Goal: Transaction & Acquisition: Purchase product/service

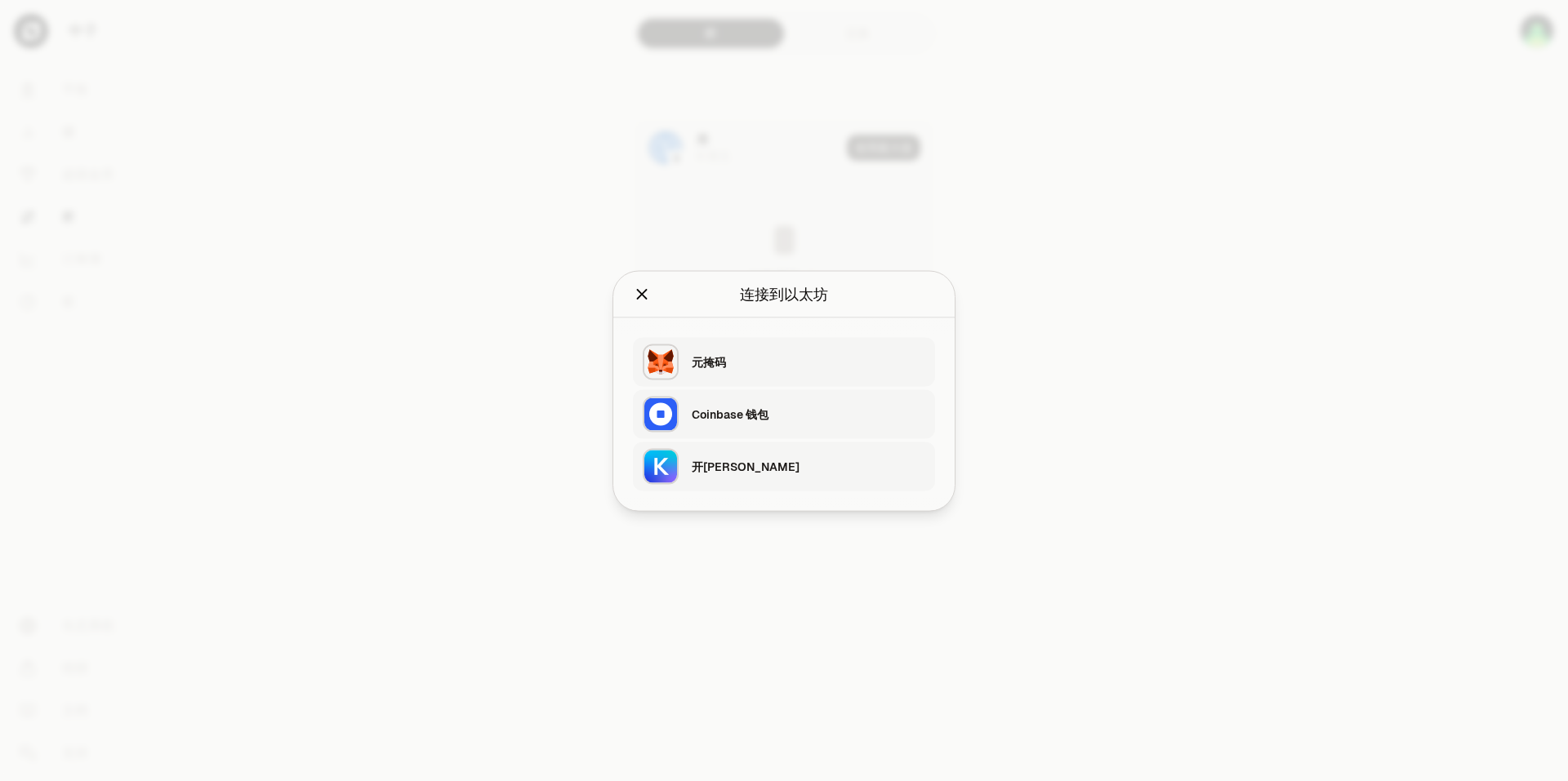
click at [720, 478] on div "开普尔" at bounding box center [809, 466] width 234 height 25
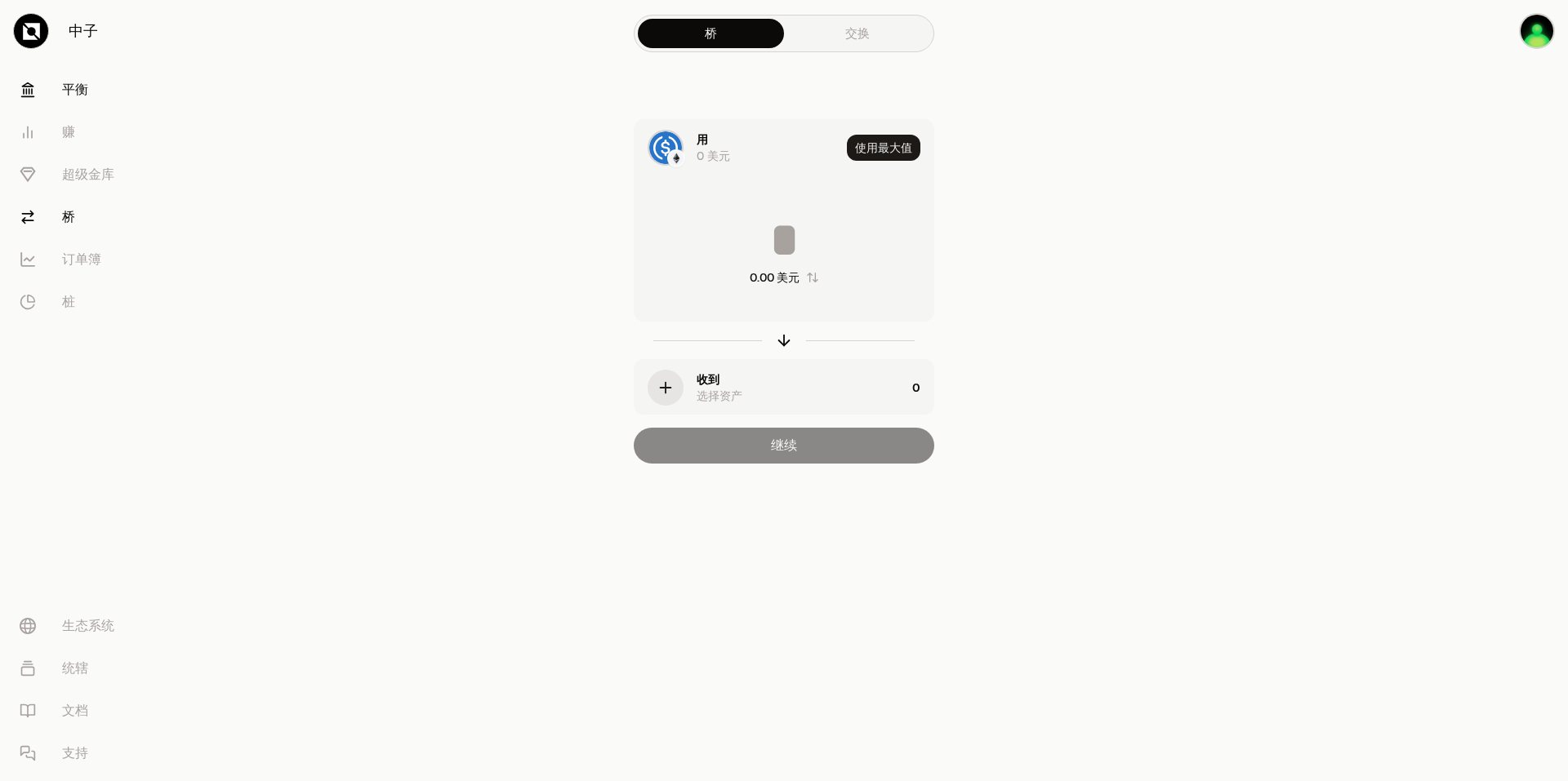
click at [99, 90] on link "平衡" at bounding box center [91, 90] width 170 height 43
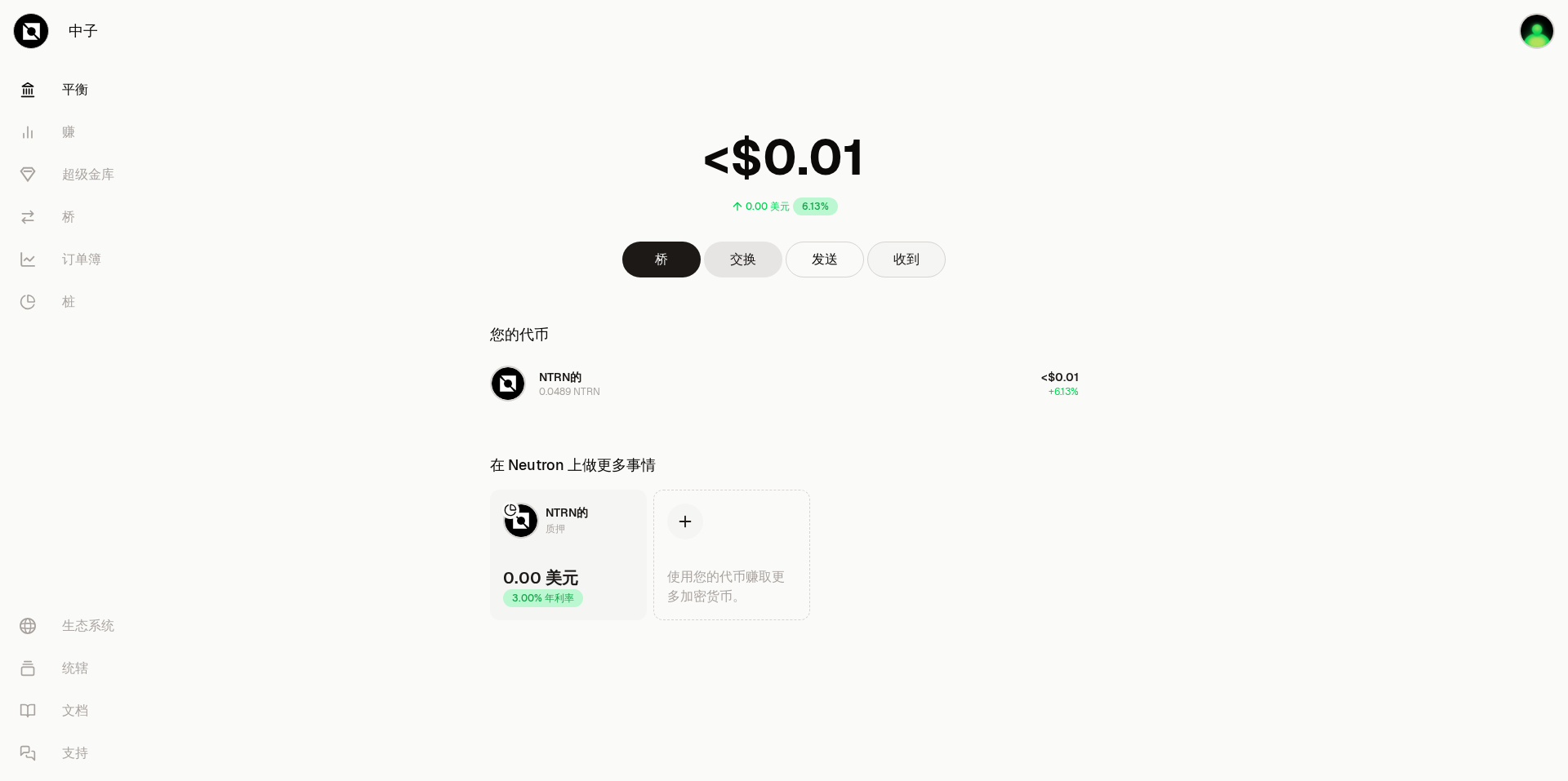
click at [936, 265] on button "收到" at bounding box center [907, 259] width 79 height 36
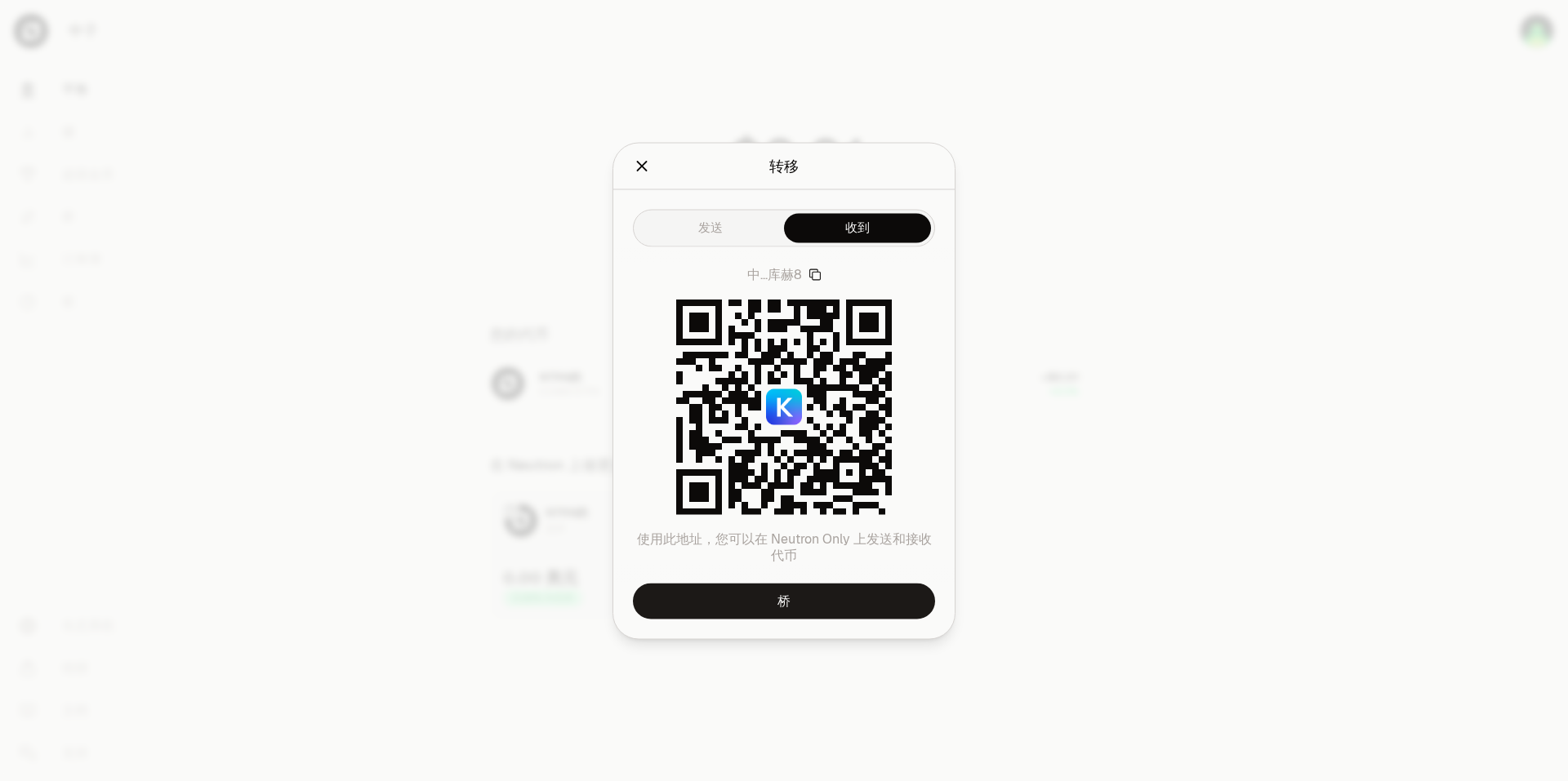
click at [649, 168] on icon "关闭" at bounding box center [641, 166] width 18 height 18
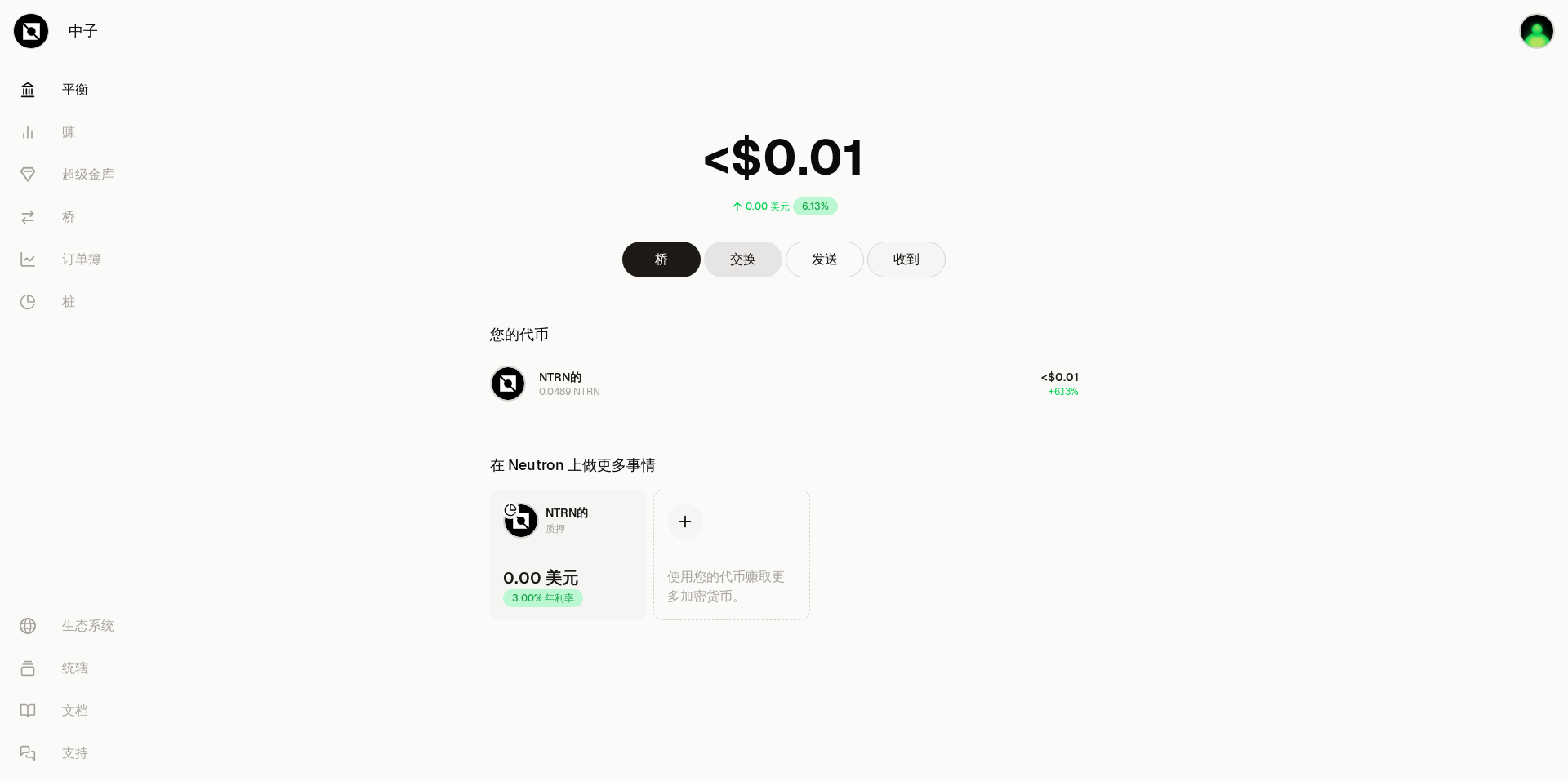
click at [916, 271] on button "收到" at bounding box center [907, 259] width 79 height 36
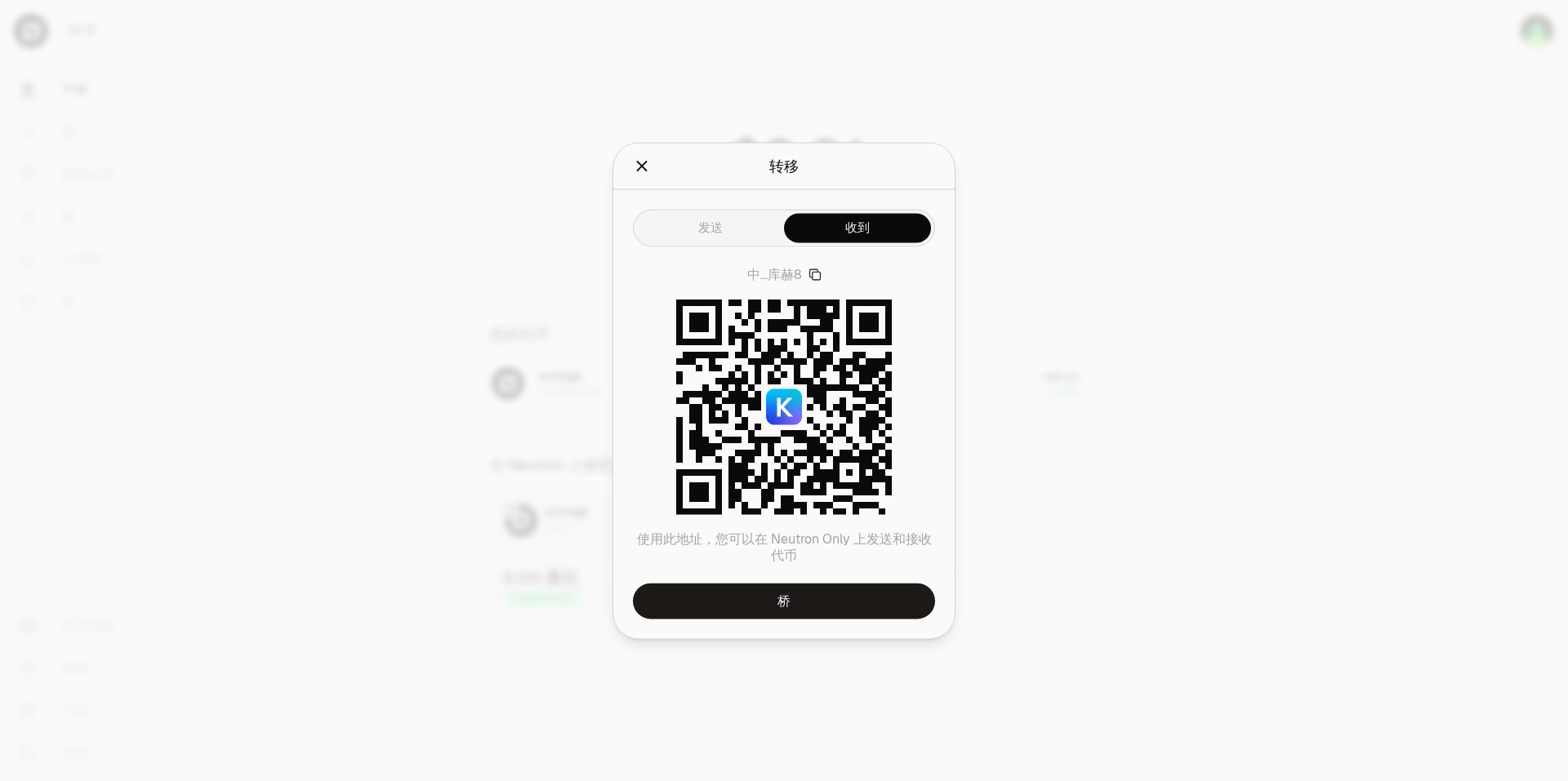
click at [643, 170] on icon "关闭" at bounding box center [641, 166] width 18 height 18
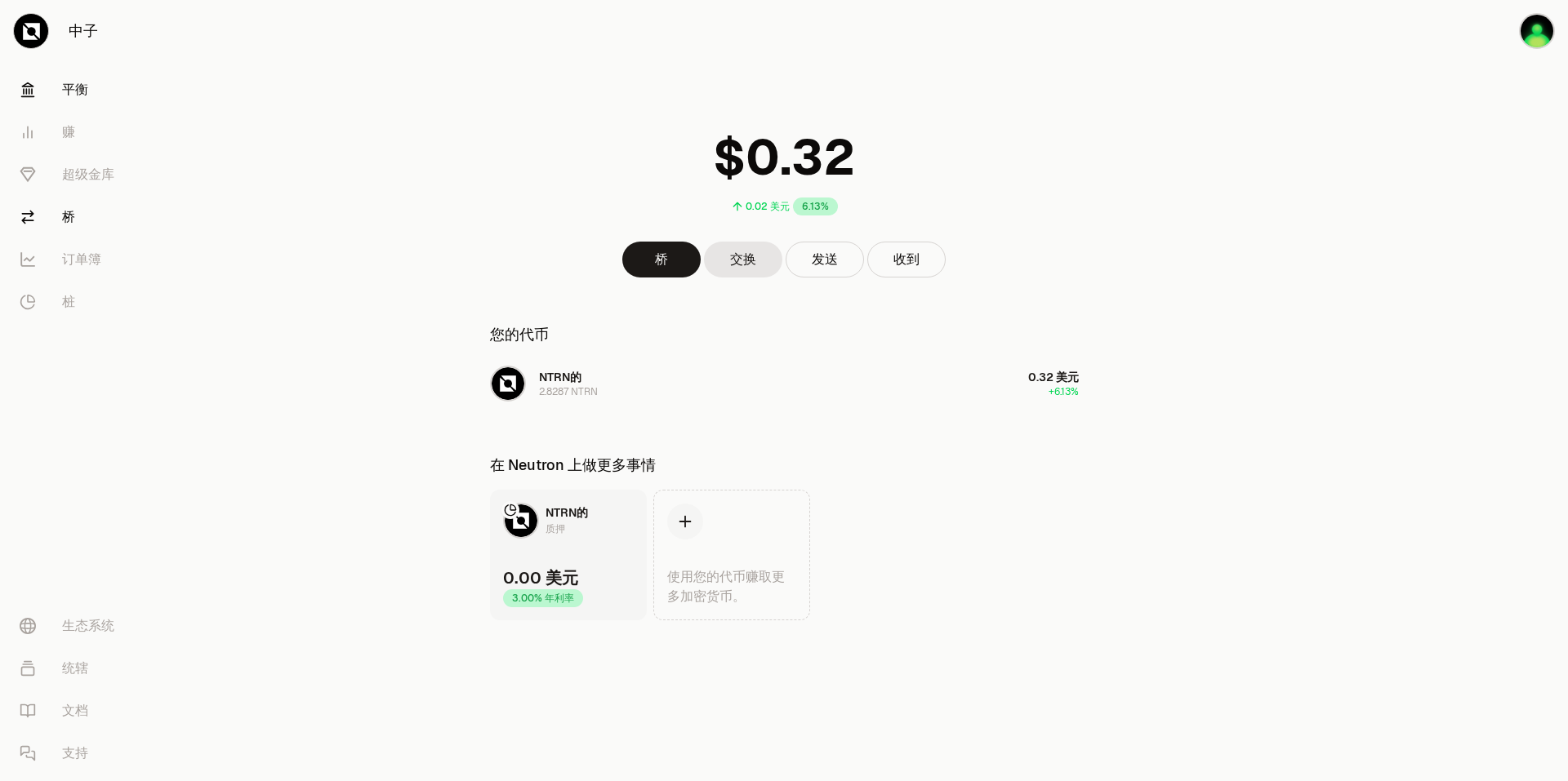
click at [93, 220] on link "桥" at bounding box center [91, 218] width 170 height 43
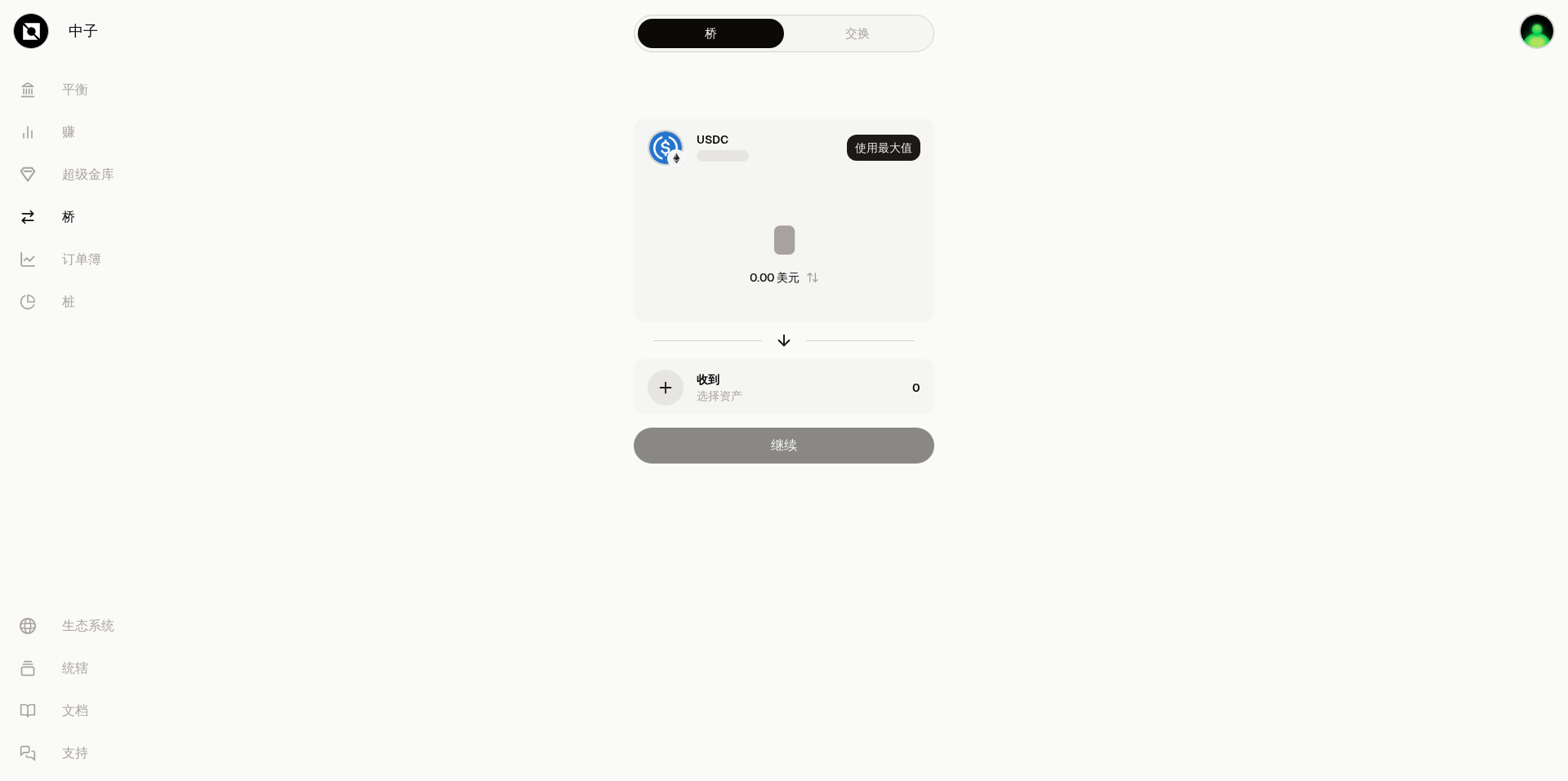
click at [704, 146] on div "USDC" at bounding box center [712, 139] width 32 height 16
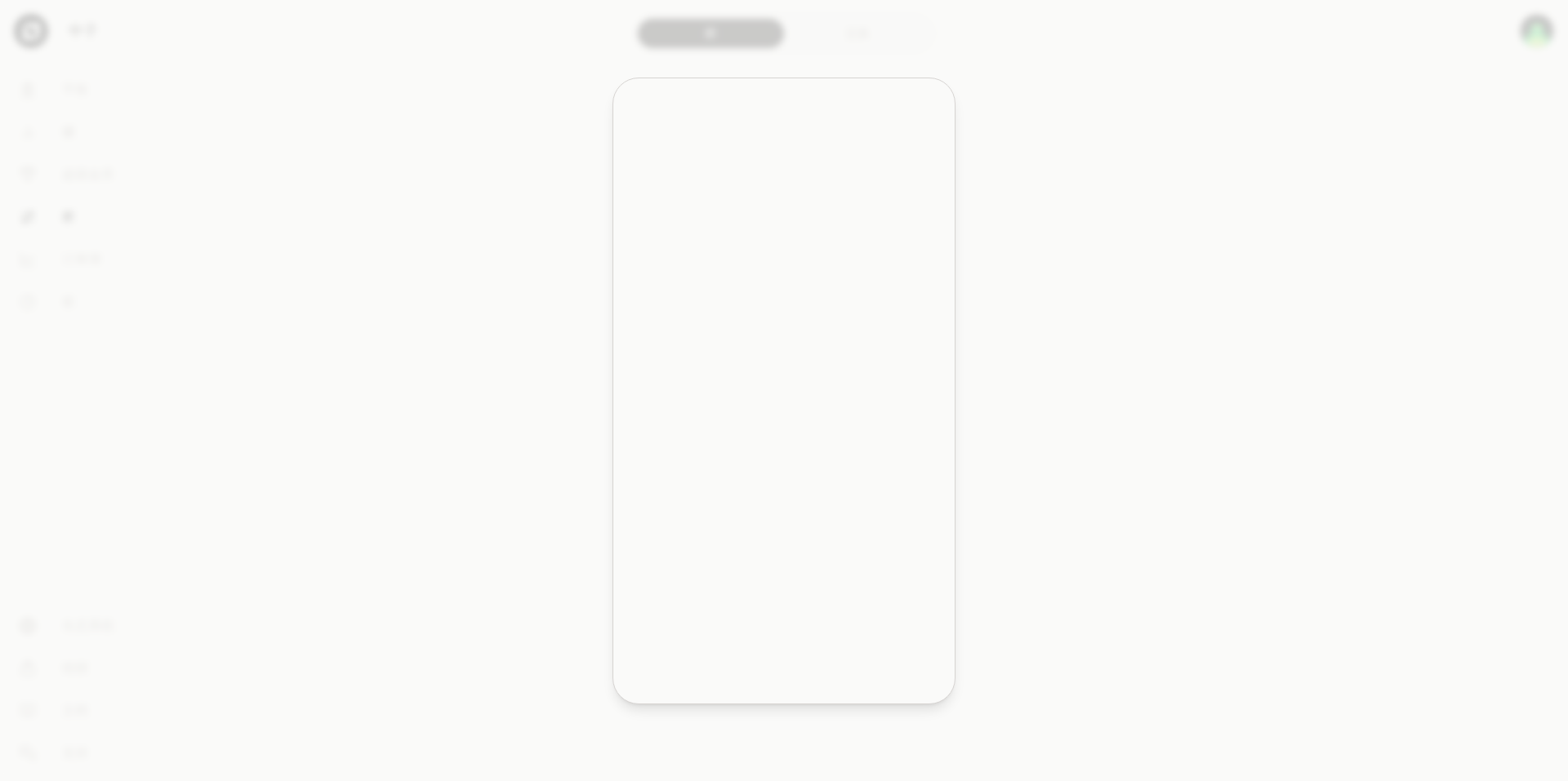
click at [848, 47] on div at bounding box center [784, 390] width 1568 height 781
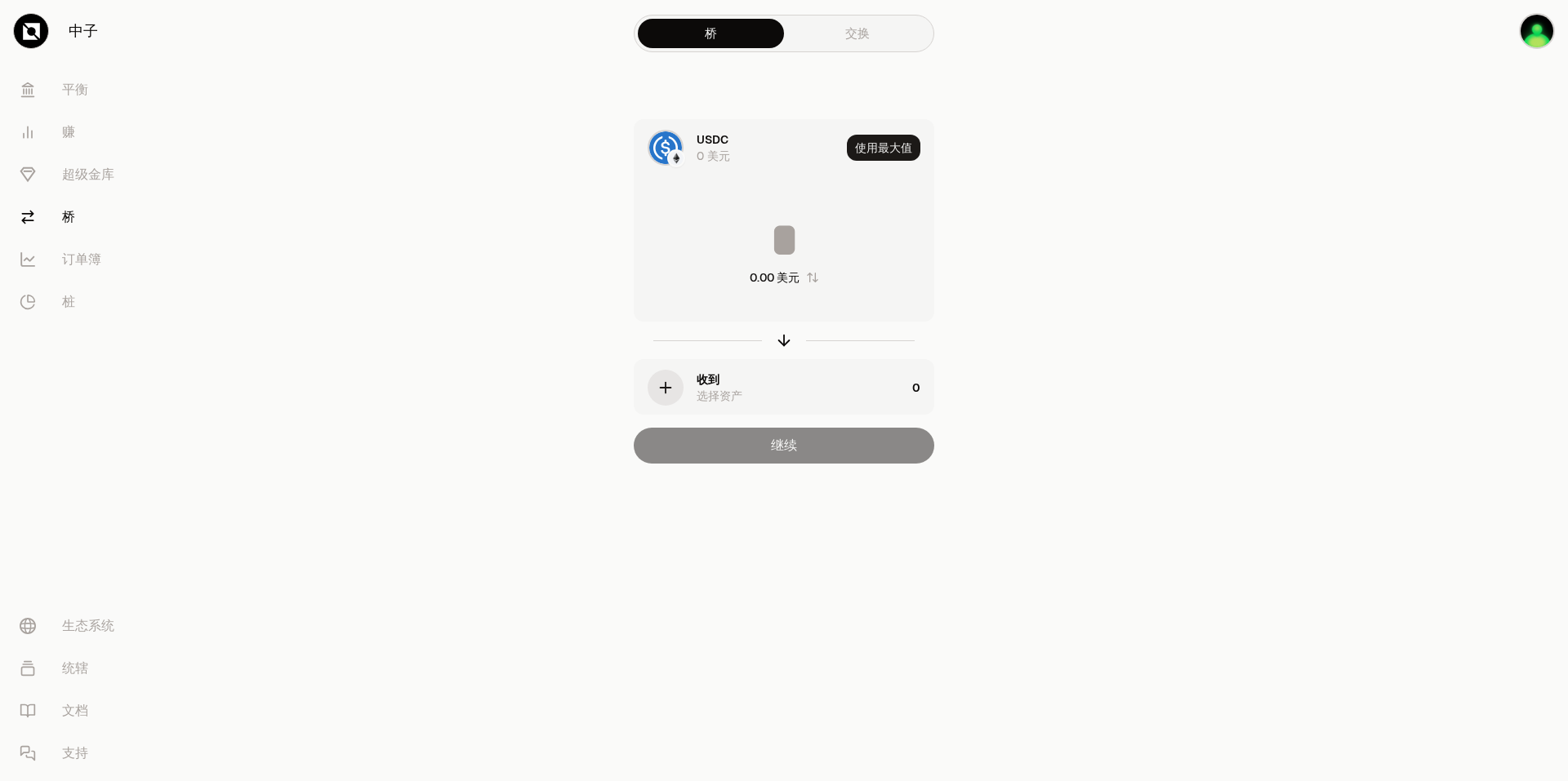
click at [714, 151] on div "0 美元" at bounding box center [713, 155] width 33 height 16
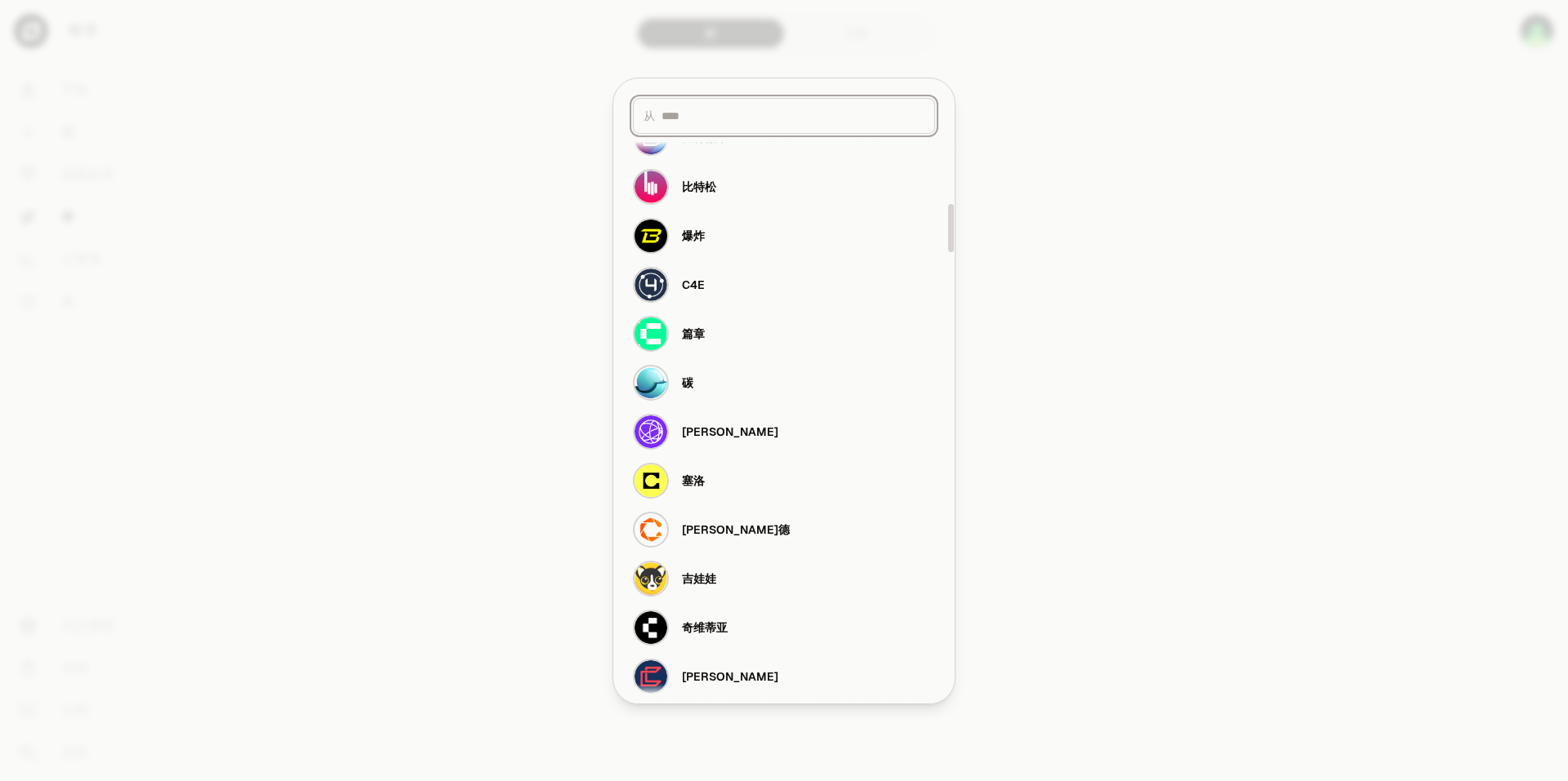
scroll to position [816, 0]
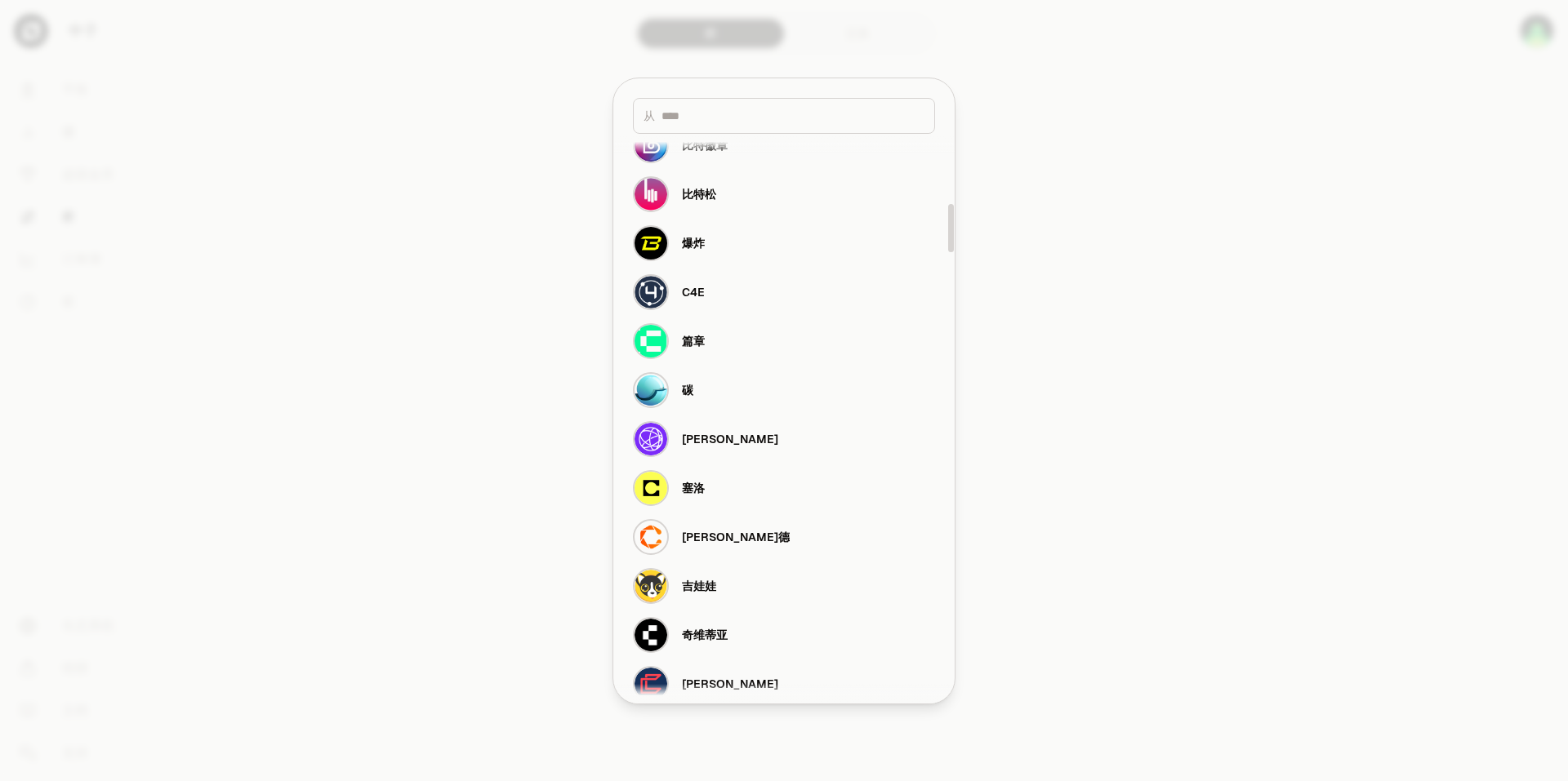
click at [1146, 381] on div at bounding box center [784, 390] width 1568 height 781
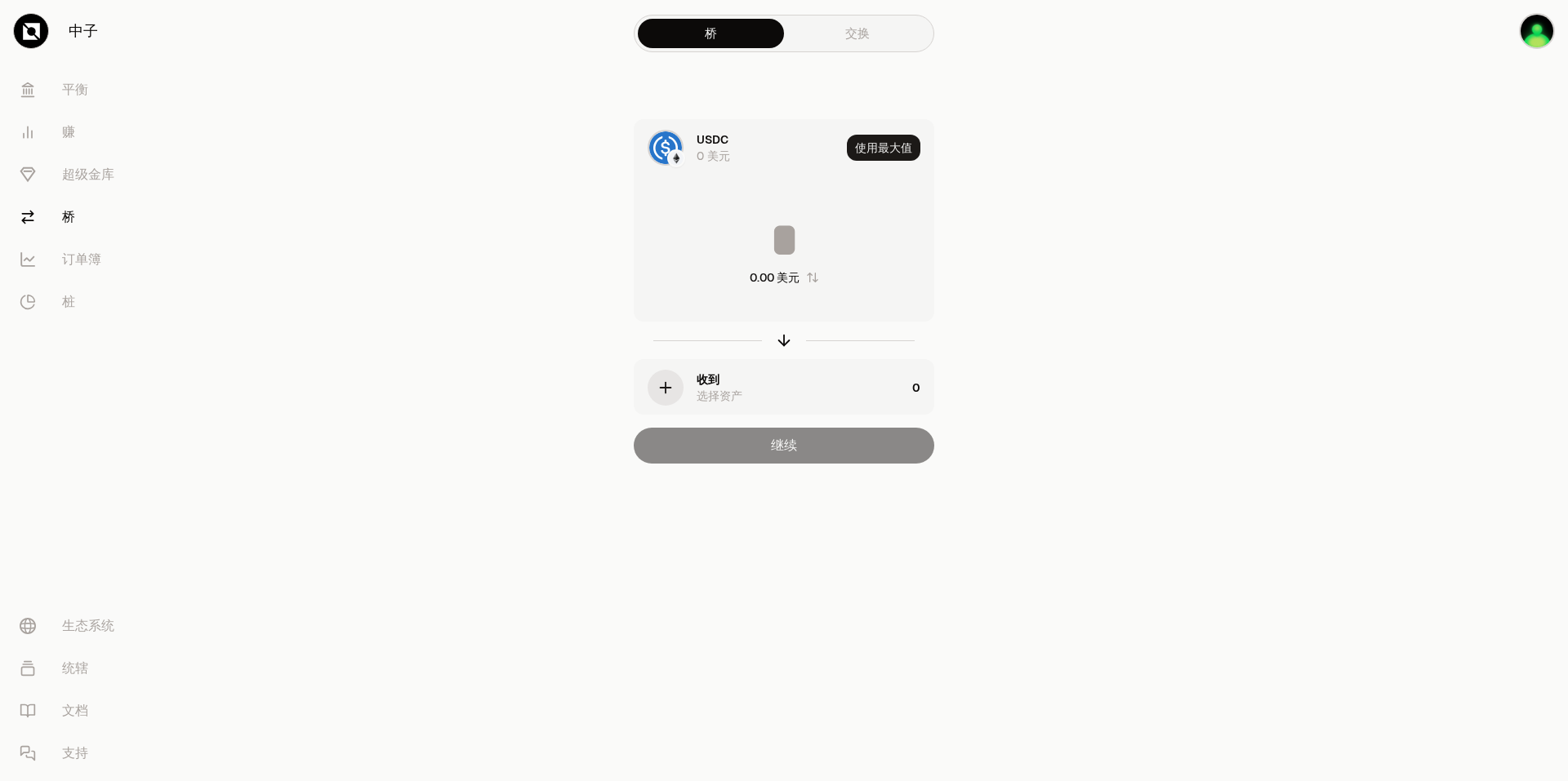
click at [678, 386] on div "button" at bounding box center [665, 388] width 36 height 36
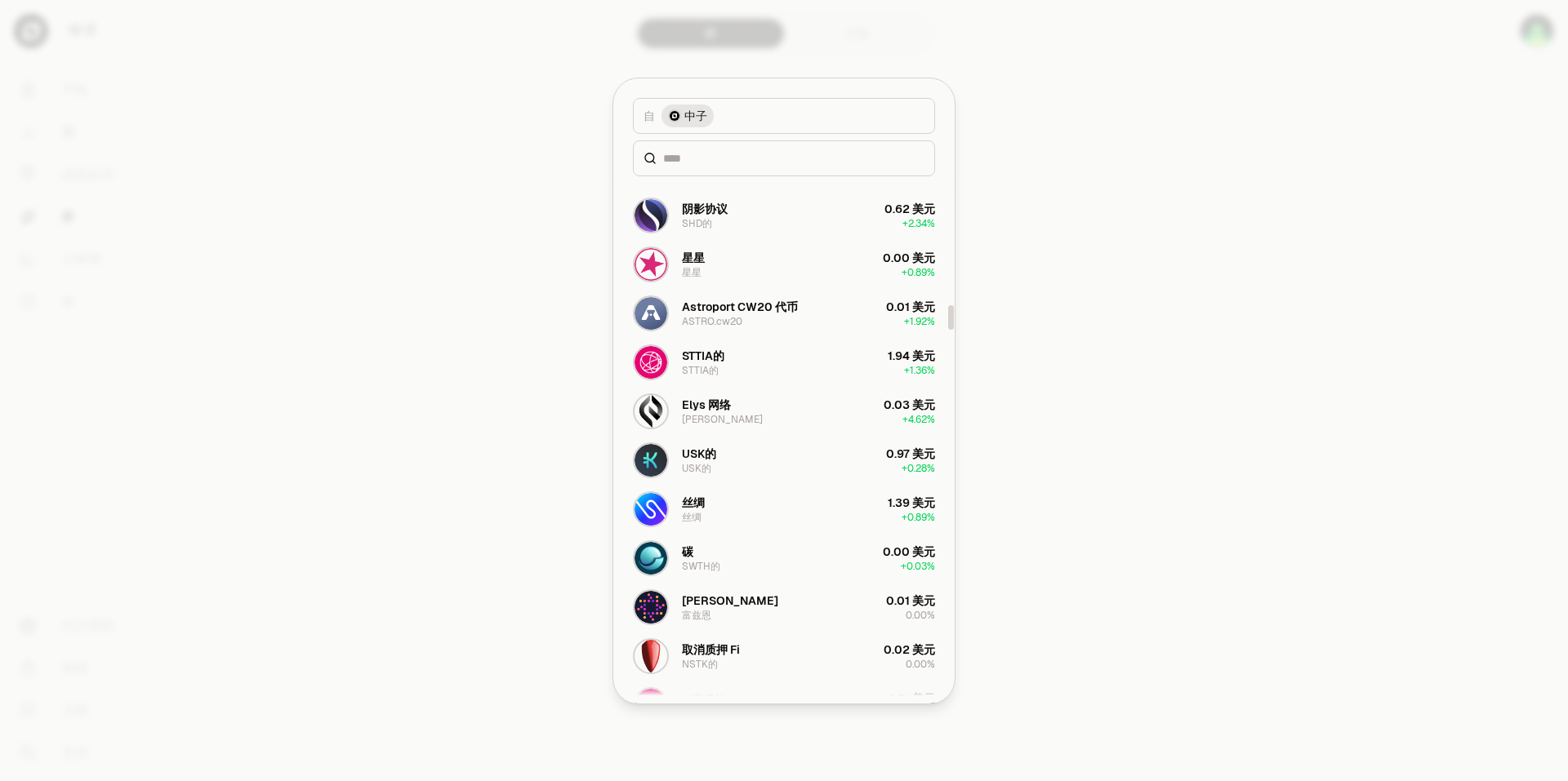
scroll to position [2776, 0]
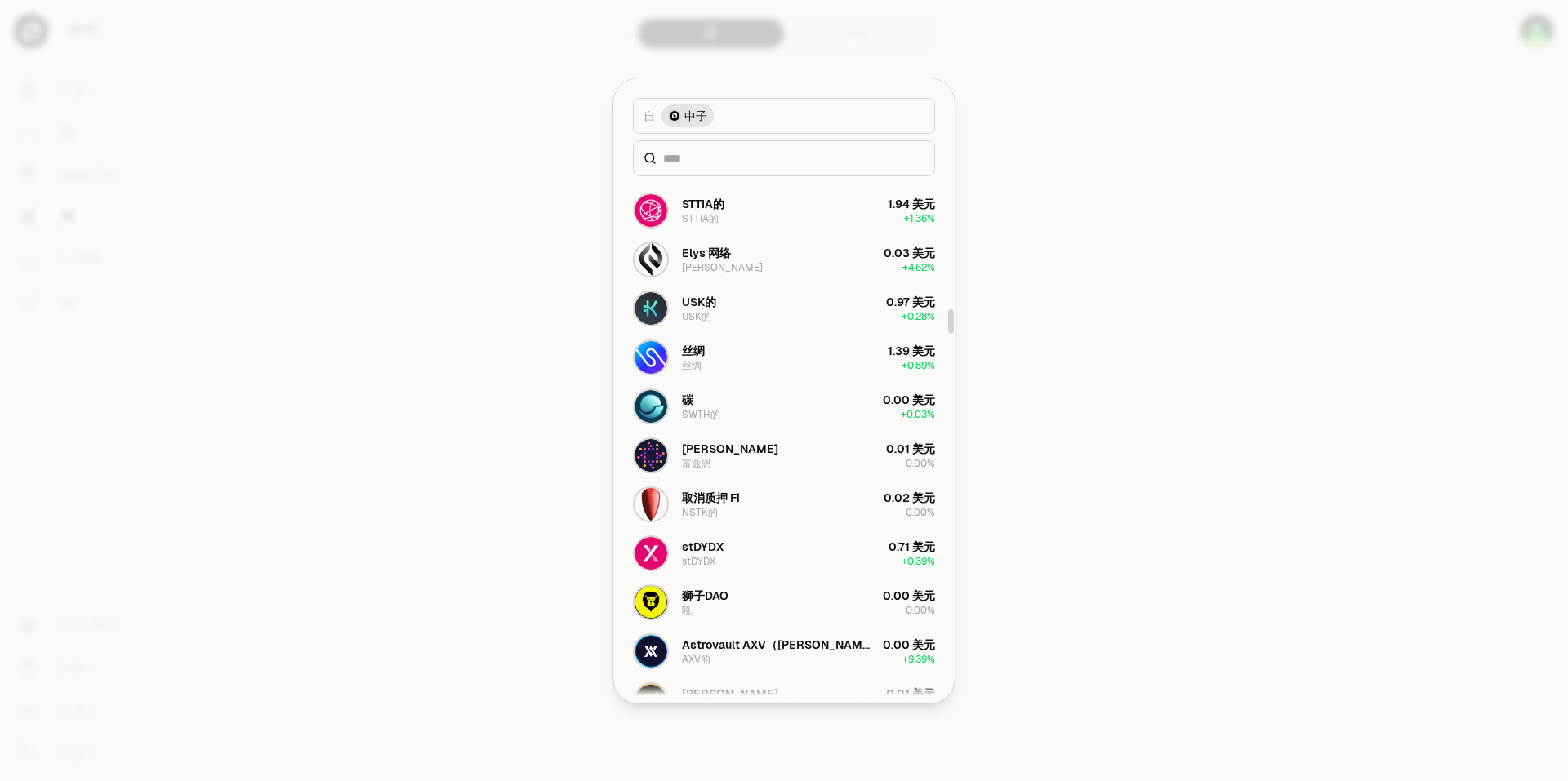
click at [1168, 384] on div at bounding box center [784, 390] width 1568 height 781
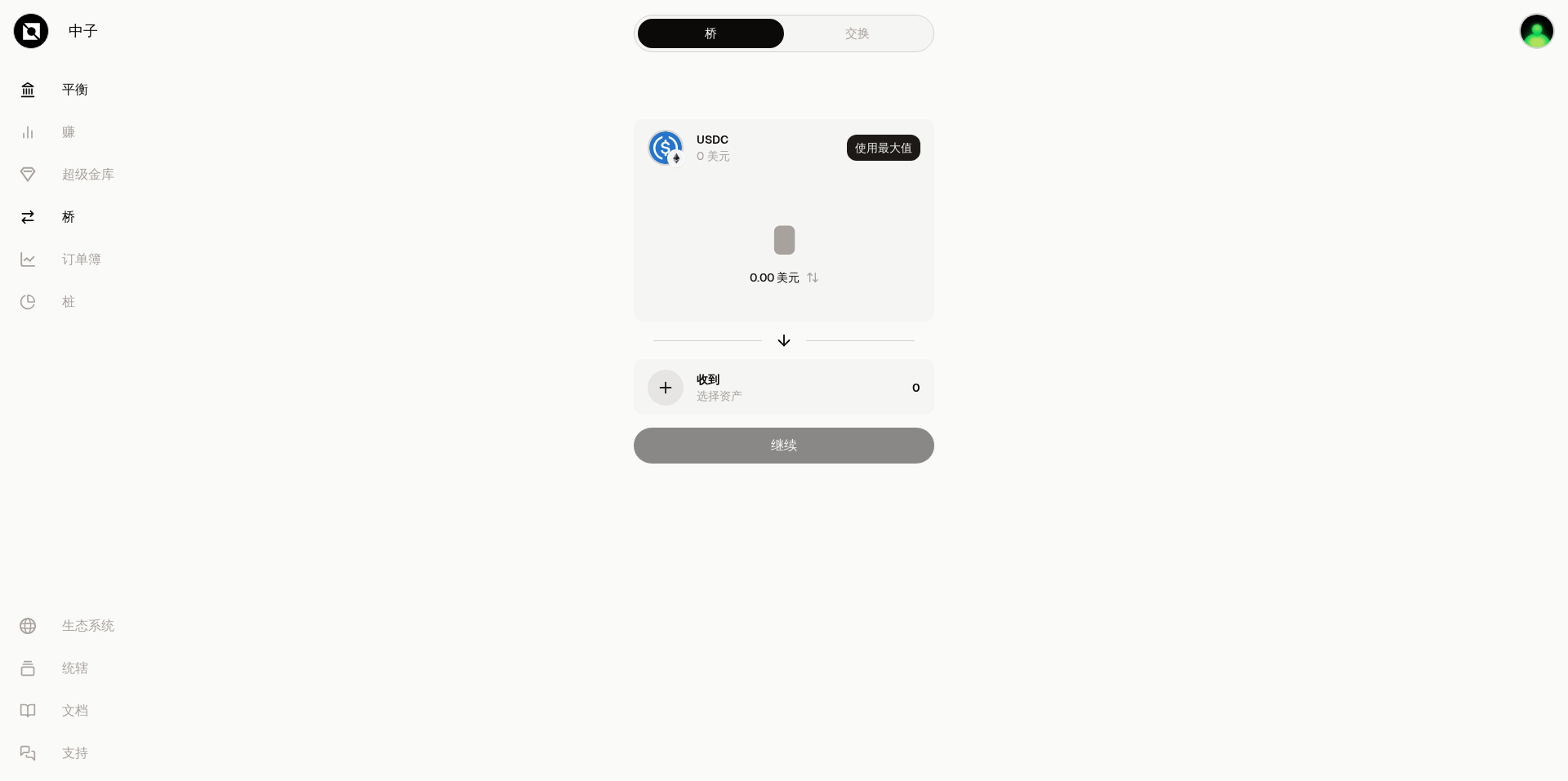
click at [94, 84] on link "平衡" at bounding box center [91, 90] width 170 height 43
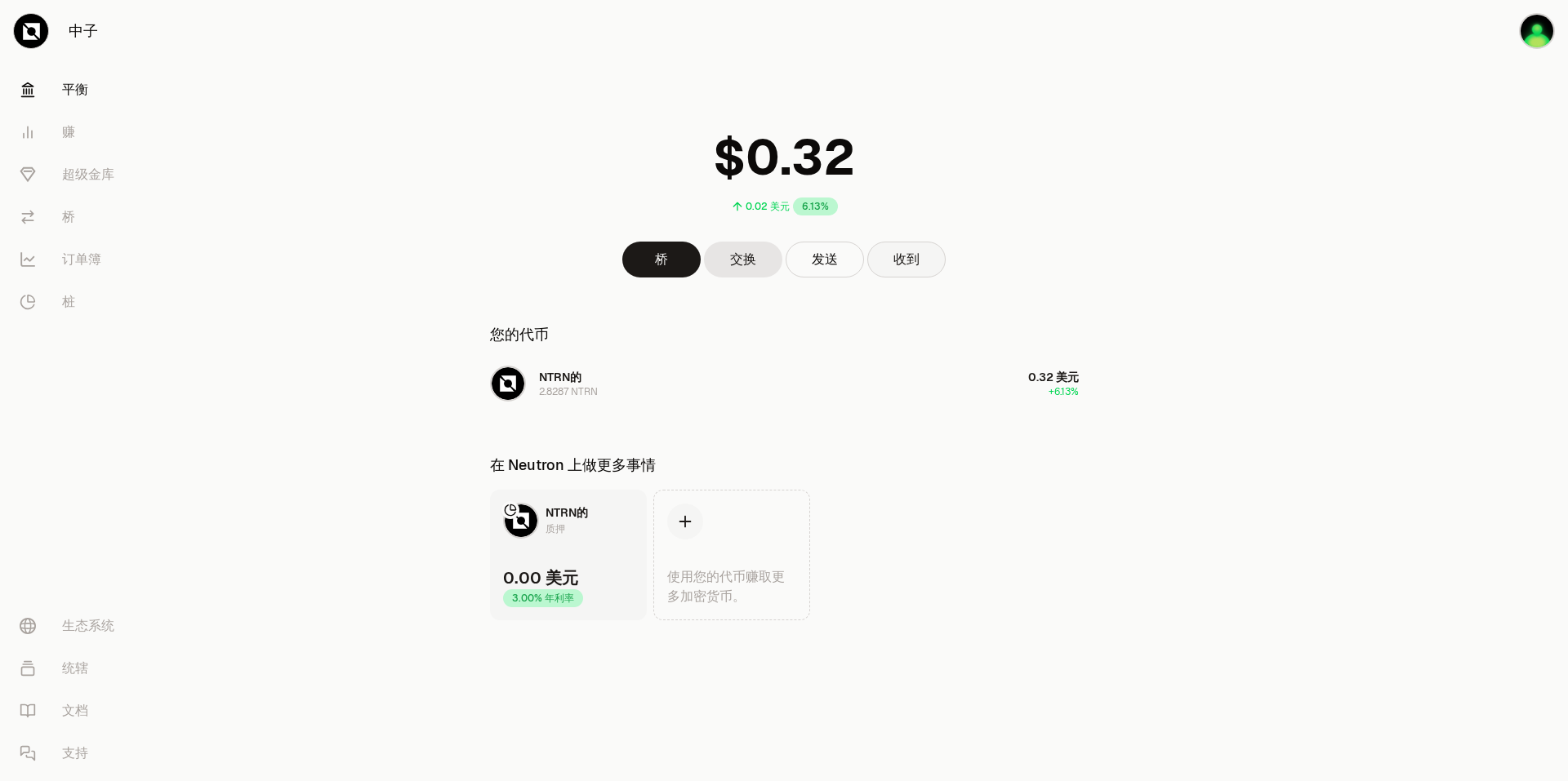
click at [892, 260] on button "收到" at bounding box center [907, 259] width 79 height 36
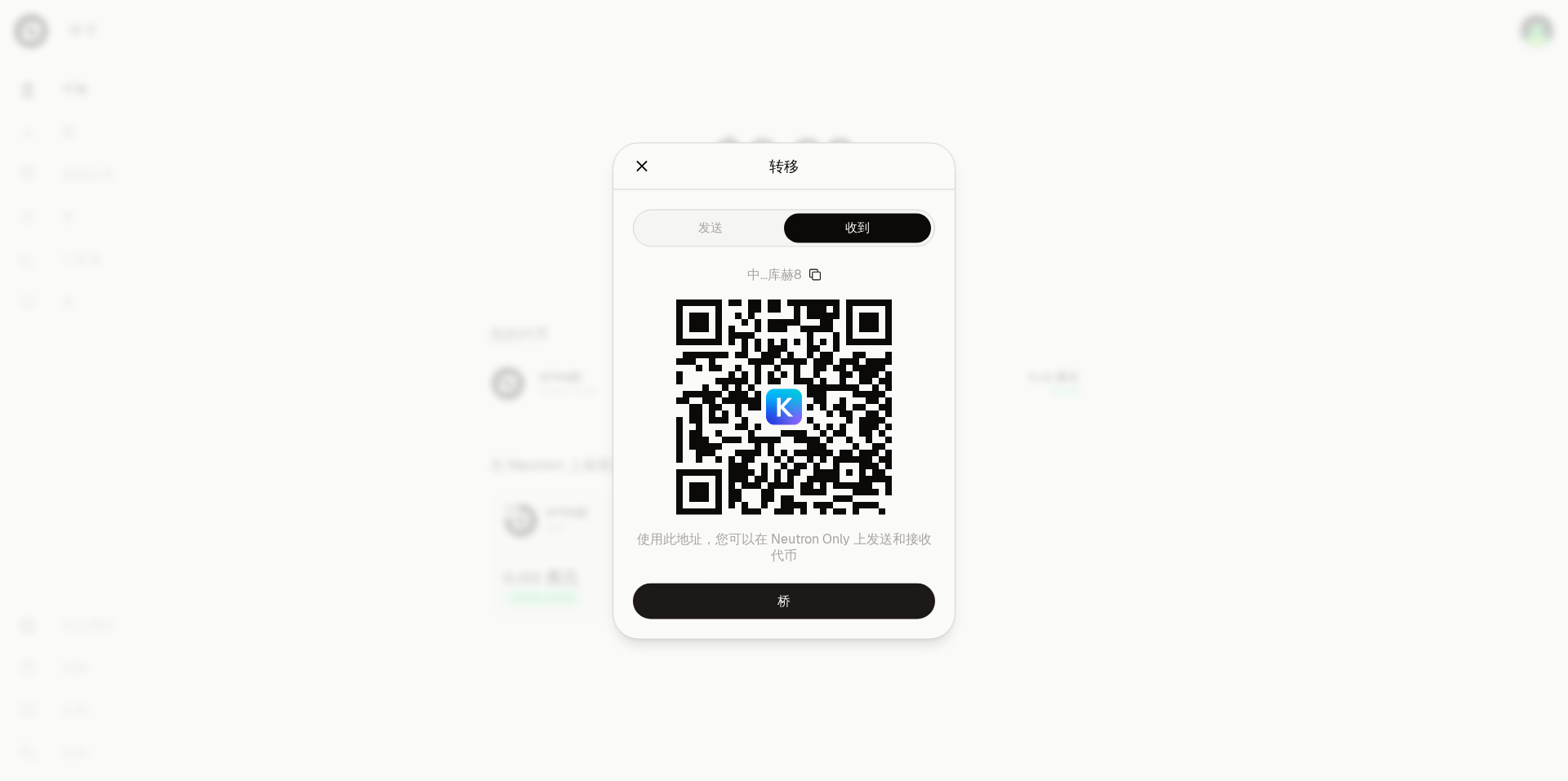
click at [820, 276] on icon "button" at bounding box center [815, 274] width 11 height 11
click at [647, 166] on icon "关闭" at bounding box center [641, 166] width 18 height 18
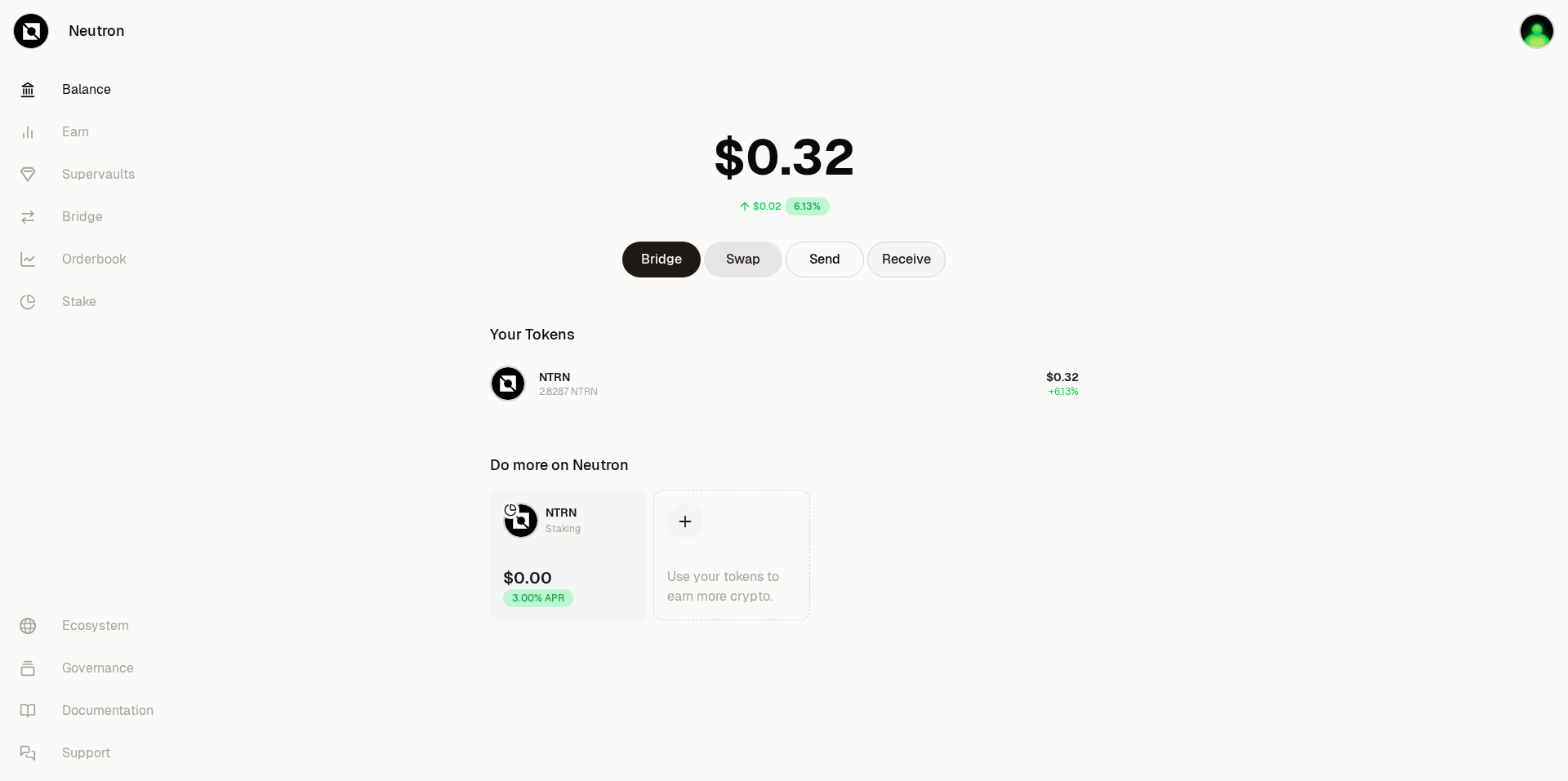
click at [913, 265] on button "Receive" at bounding box center [907, 259] width 79 height 36
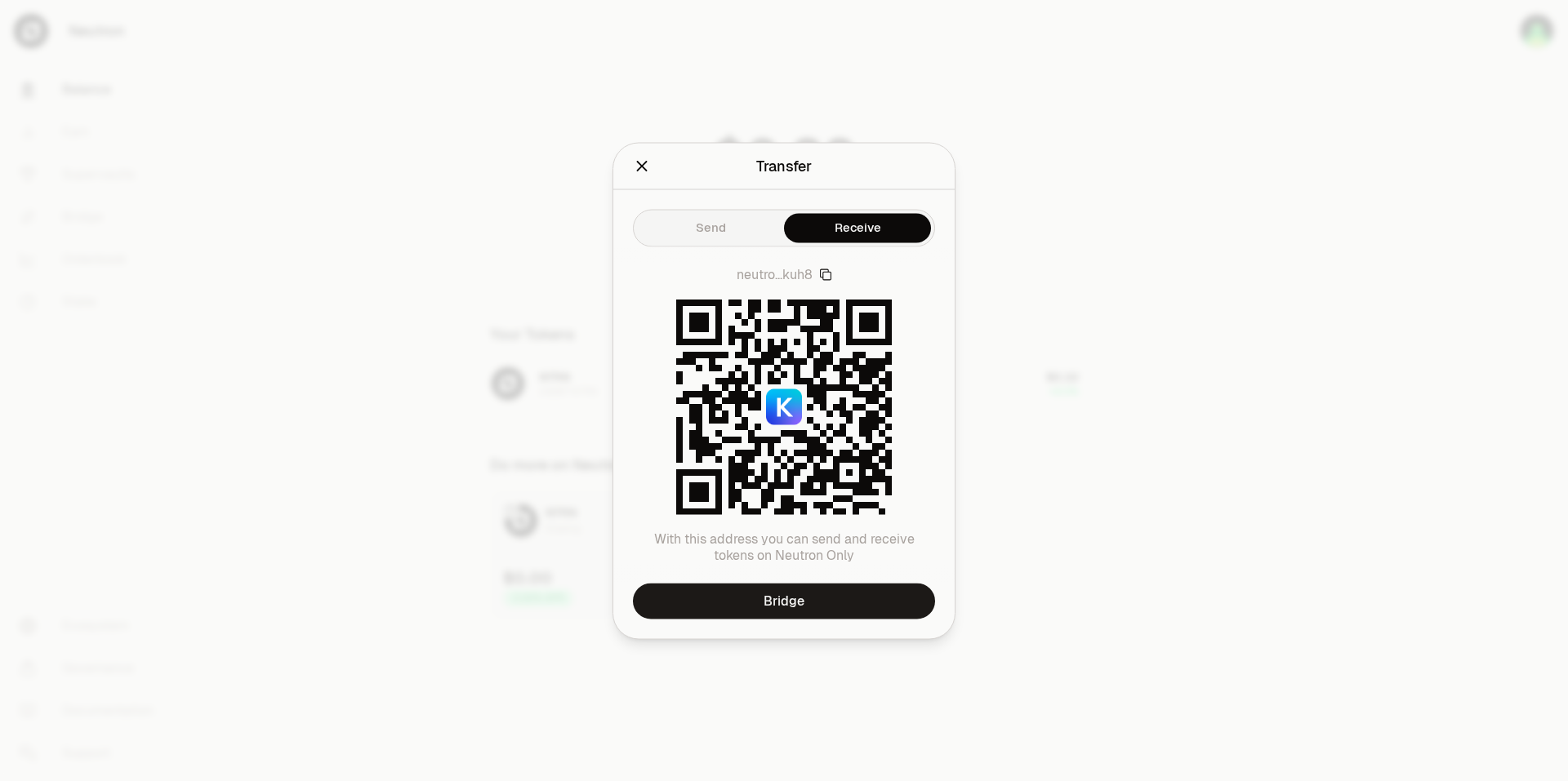
click at [832, 277] on icon "button" at bounding box center [825, 274] width 11 height 11
click at [1145, 416] on div at bounding box center [784, 390] width 1568 height 781
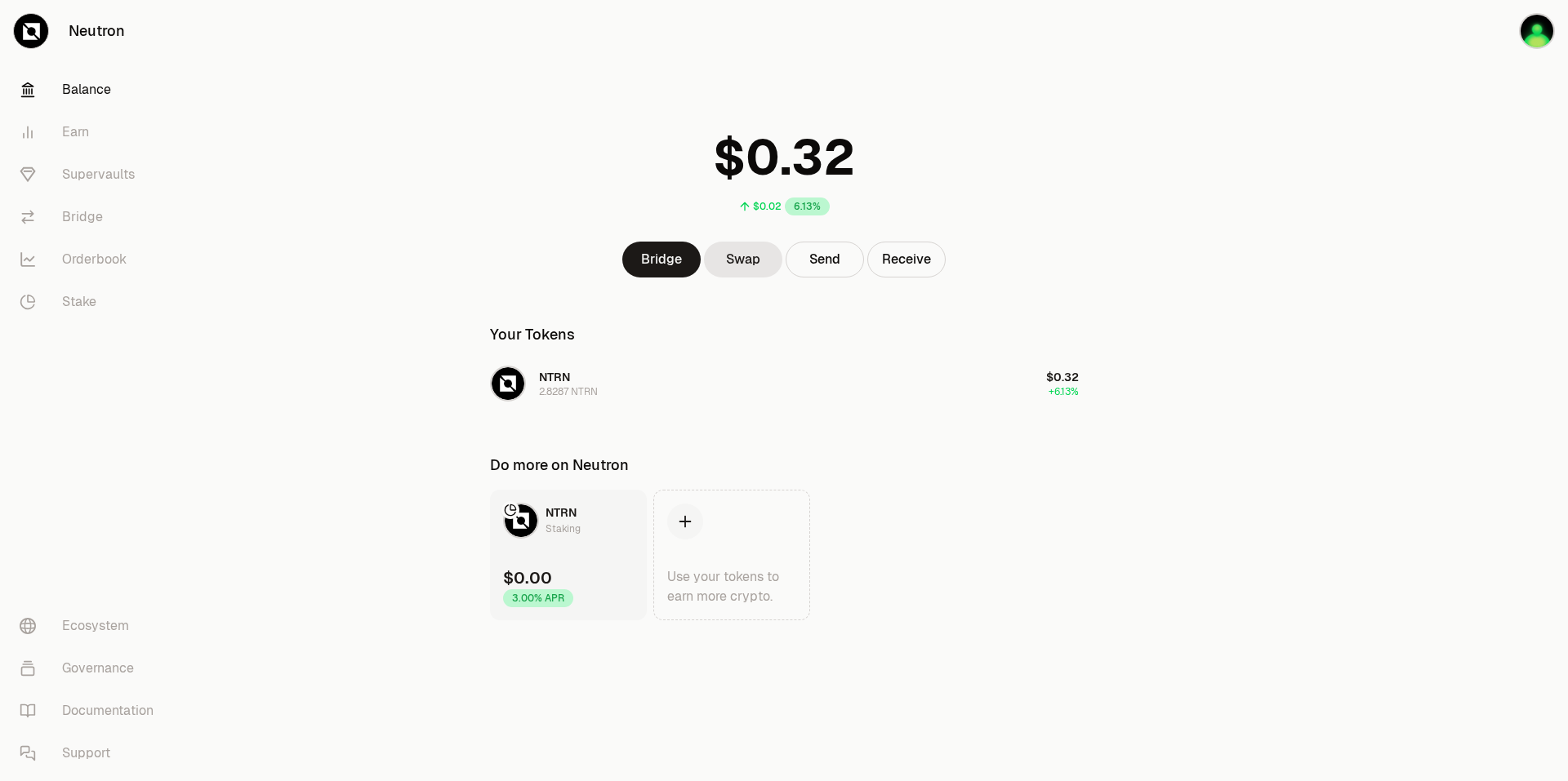
click at [62, 92] on font "Balance" at bounding box center [86, 90] width 49 height 20
click at [81, 301] on link "桩" at bounding box center [91, 302] width 170 height 43
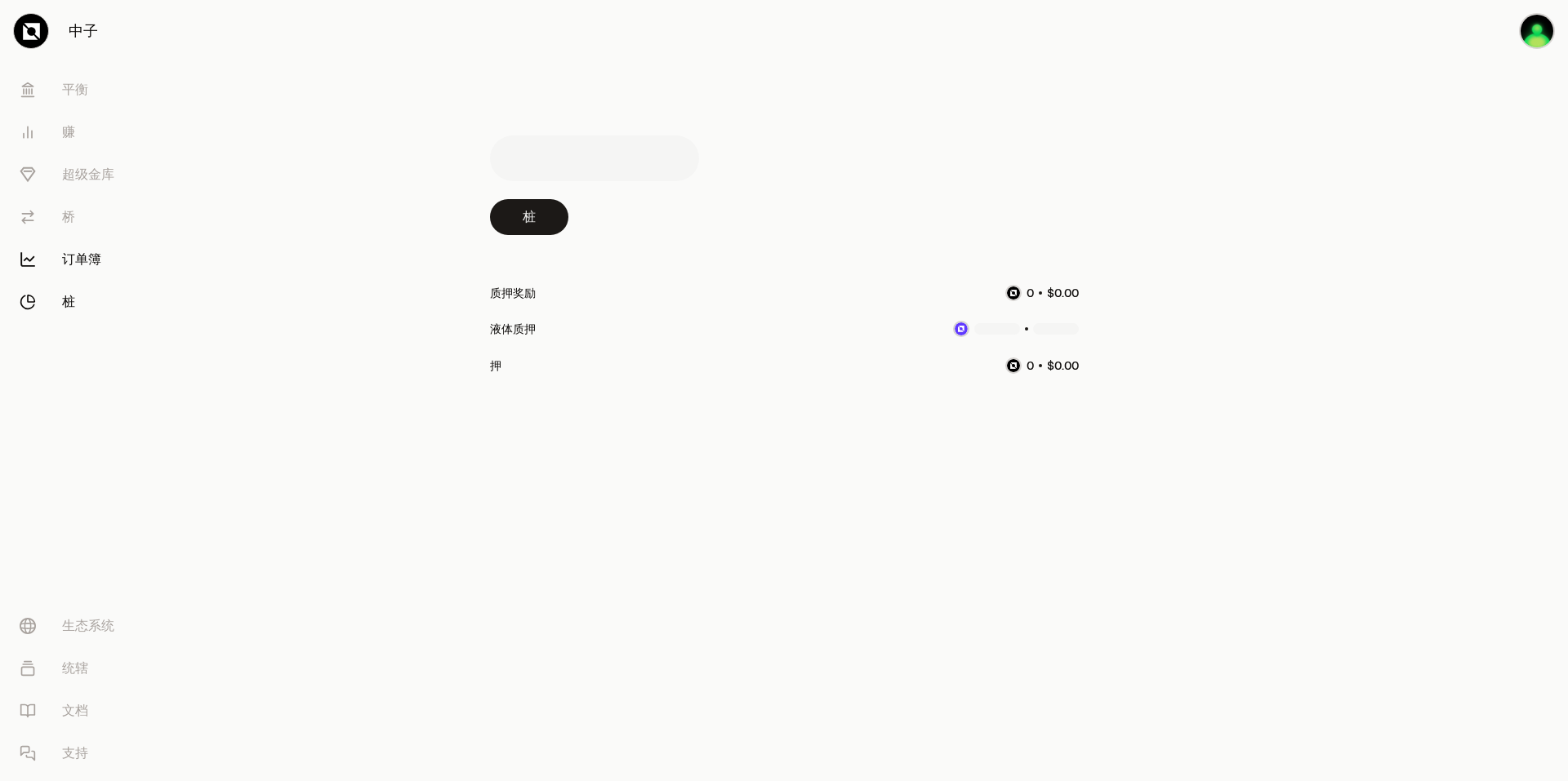
click at [80, 259] on font "订单簿" at bounding box center [82, 259] width 39 height 20
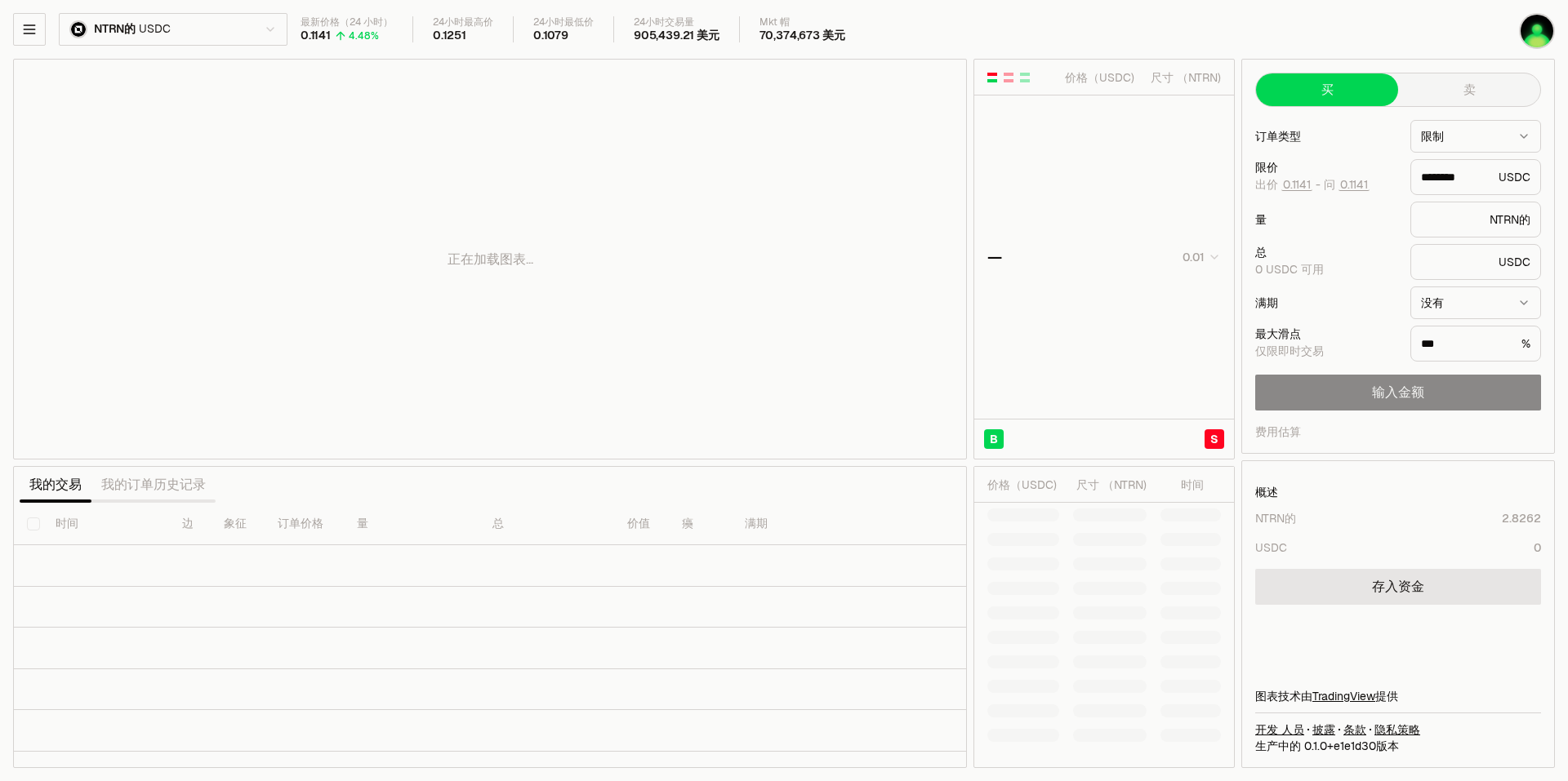
click at [176, 30] on html "中子 [PERSON_NAME] 赚 超级金库 桥 订单簿 桩 生态系统 统辖 文档 支持 NTRN的 USDC 最新价格（24 小时） 0.1141 4.4…" at bounding box center [784, 390] width 1568 height 781
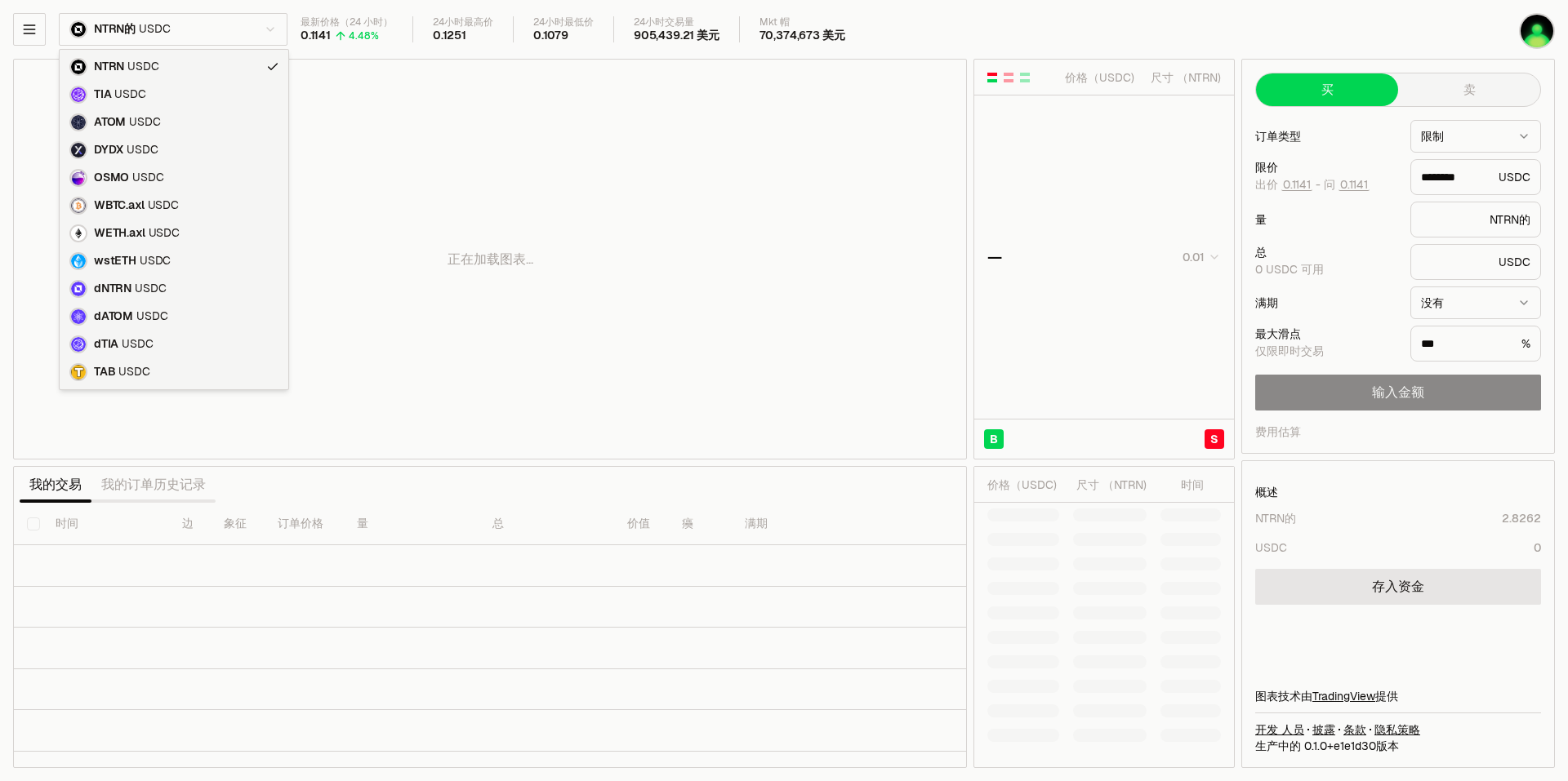
type input "********"
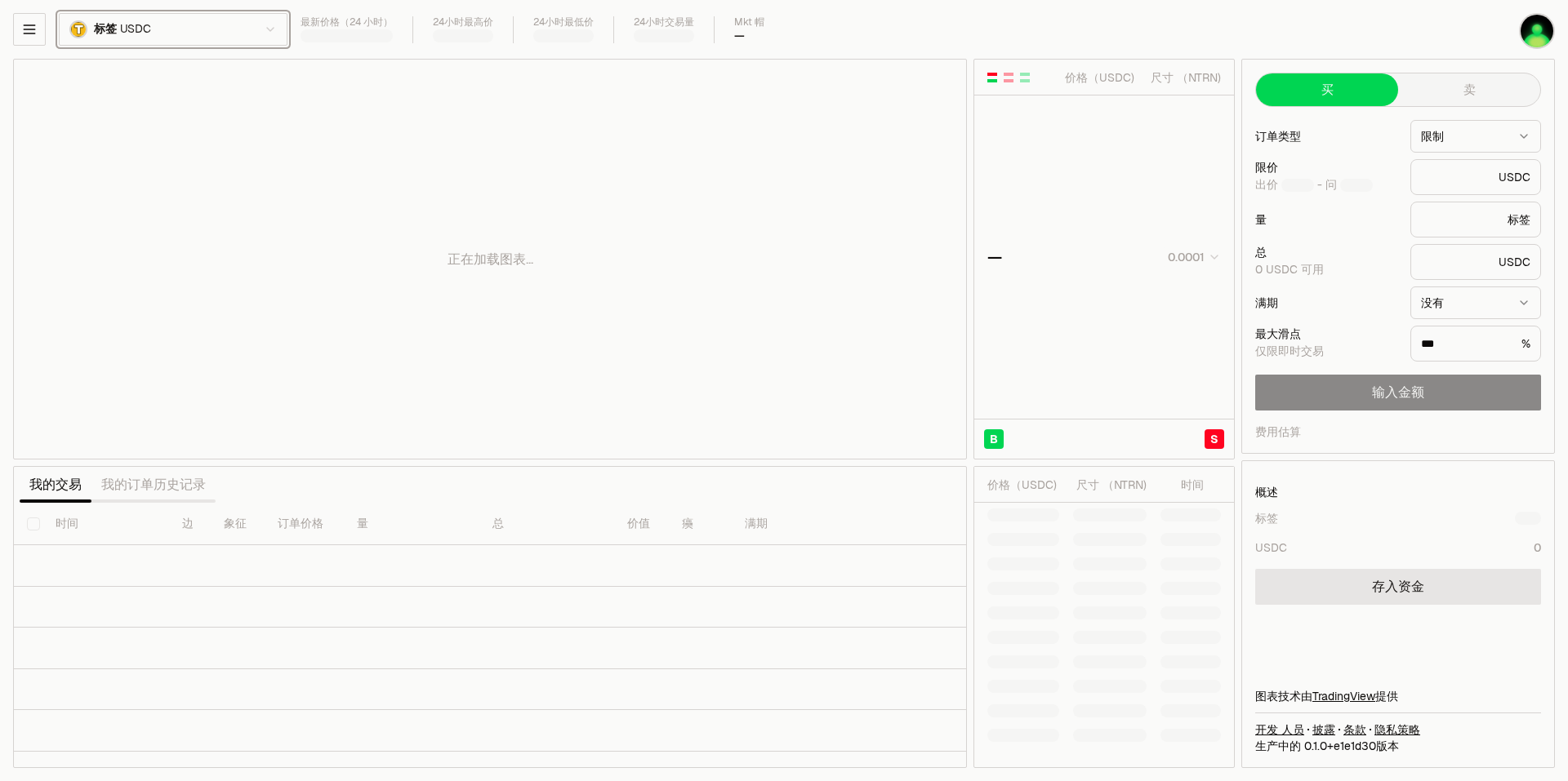
type input "********"
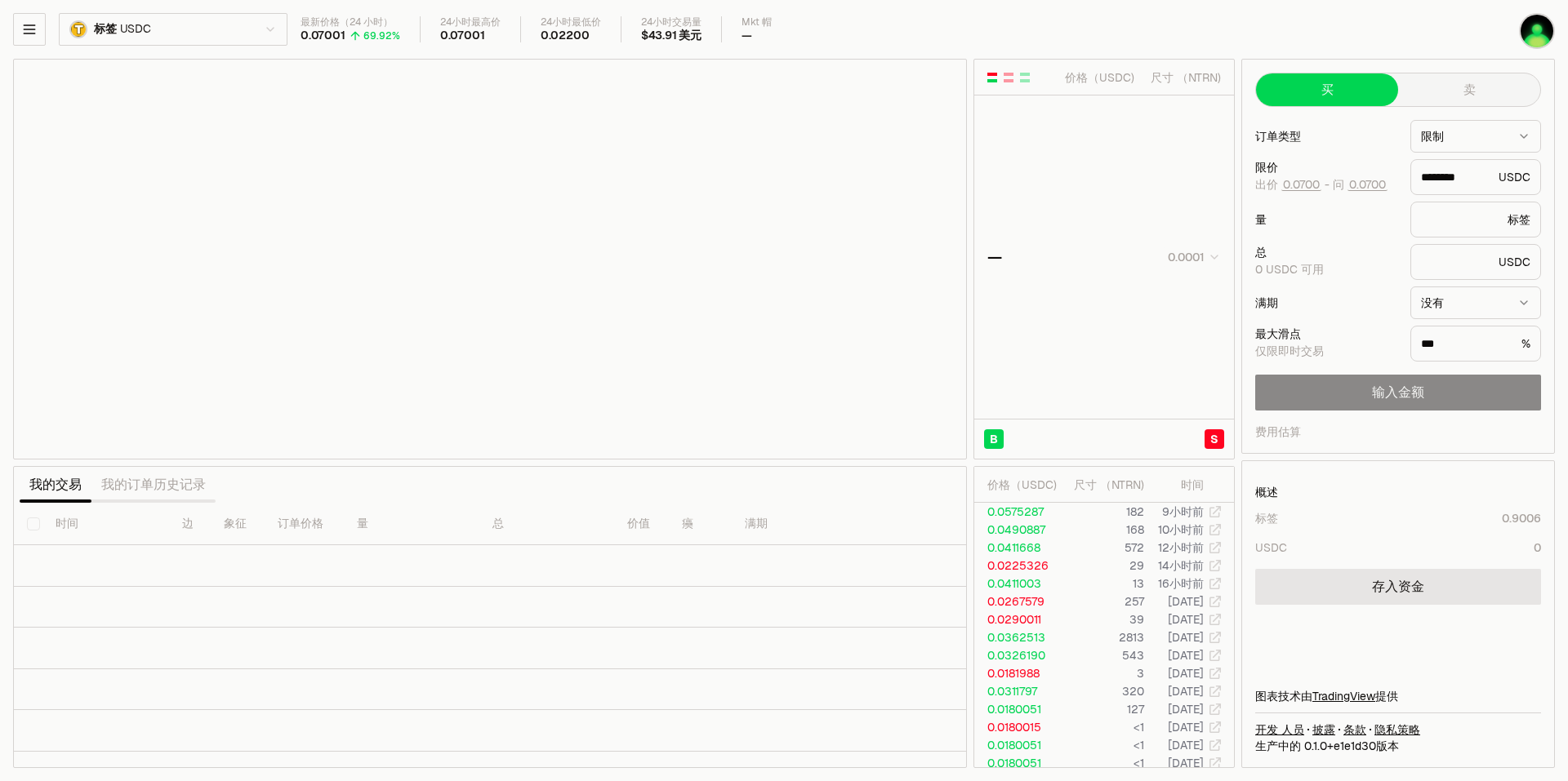
click at [1463, 88] on button "卖" at bounding box center [1469, 90] width 142 height 32
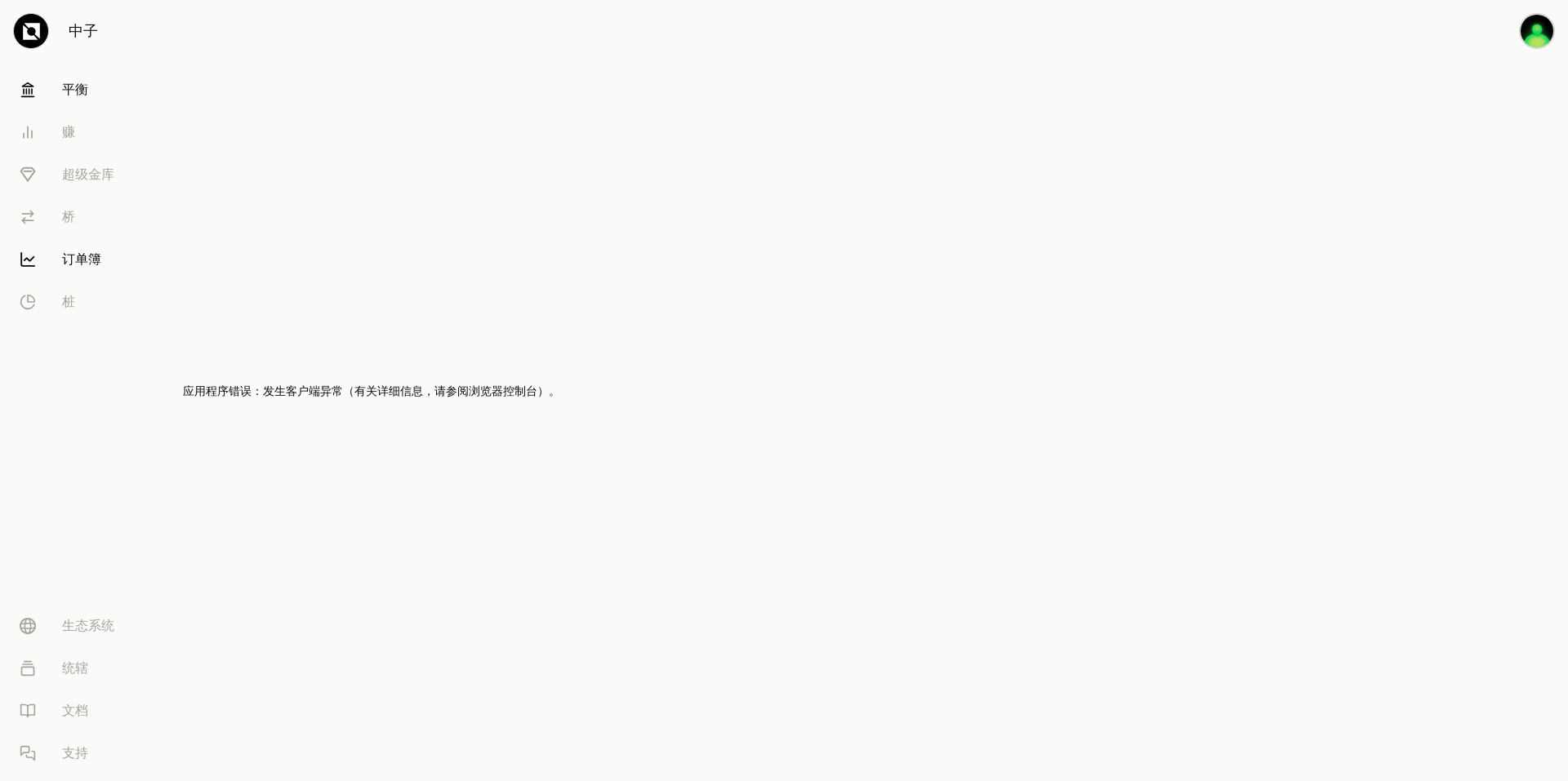
click at [89, 84] on link "平衡" at bounding box center [91, 90] width 170 height 43
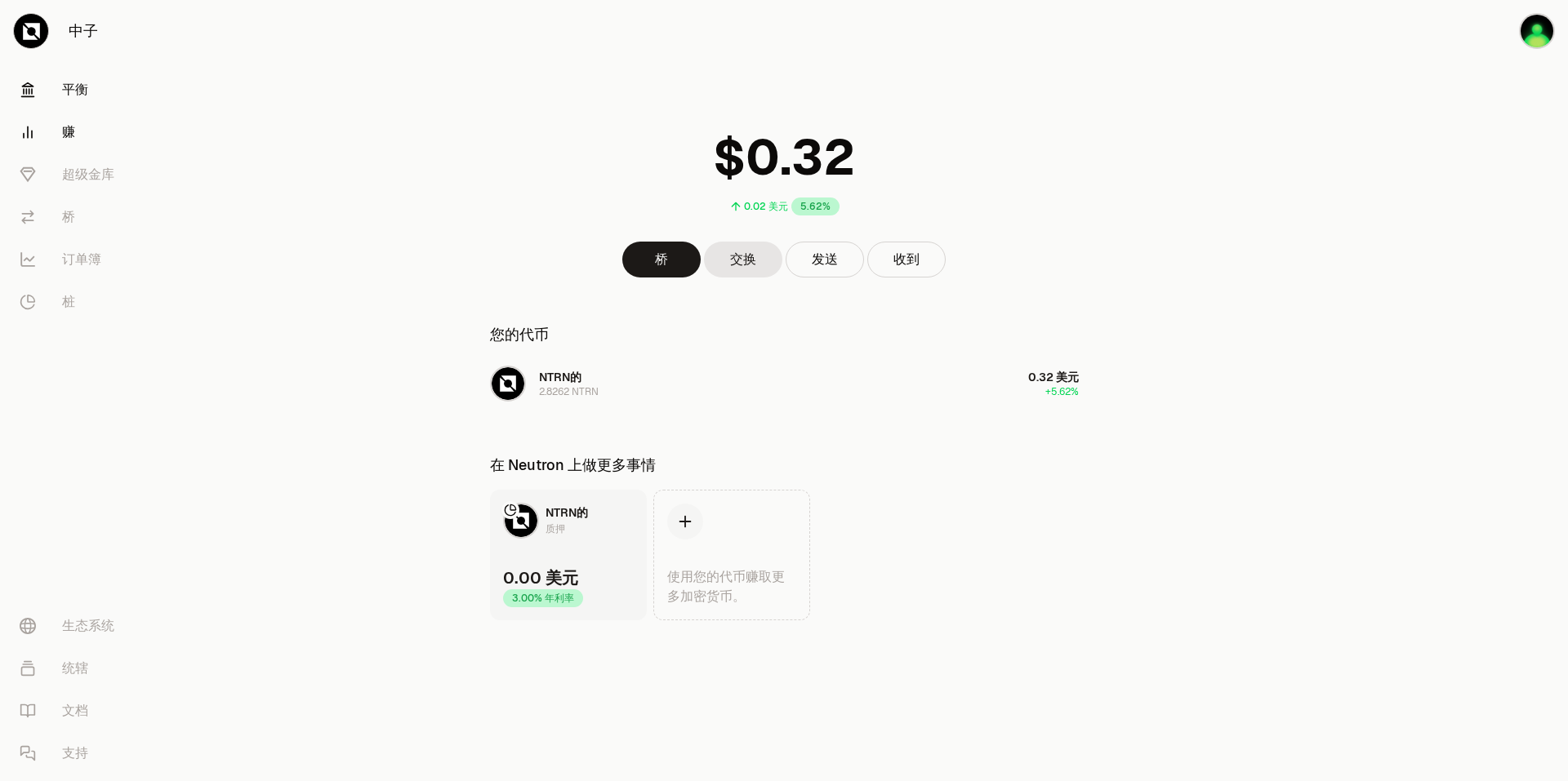
click at [97, 143] on link "赚" at bounding box center [91, 132] width 170 height 43
click at [70, 132] on font "赚" at bounding box center [68, 131] width 13 height 20
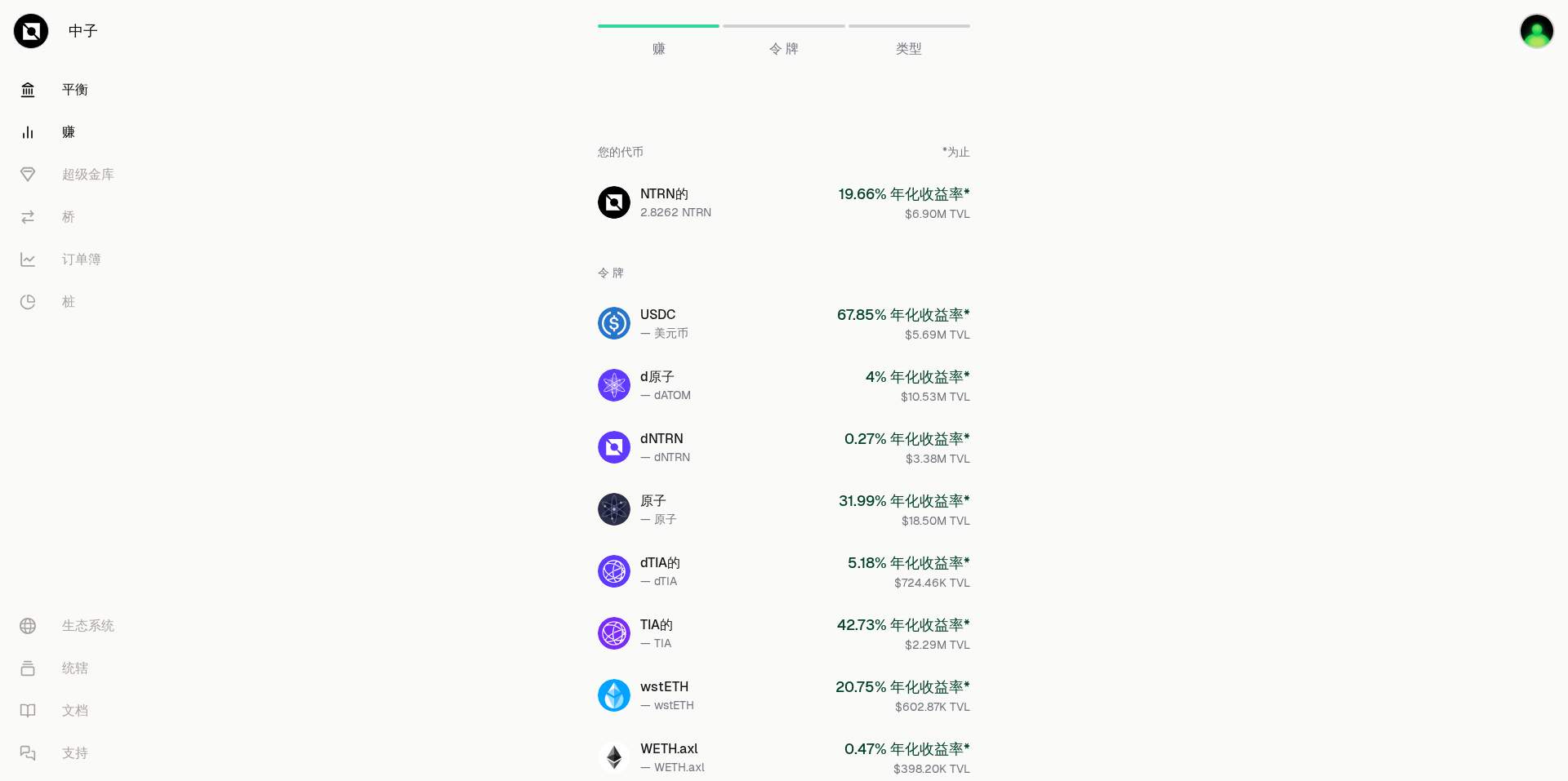
click at [79, 99] on font "平衡" at bounding box center [75, 90] width 26 height 20
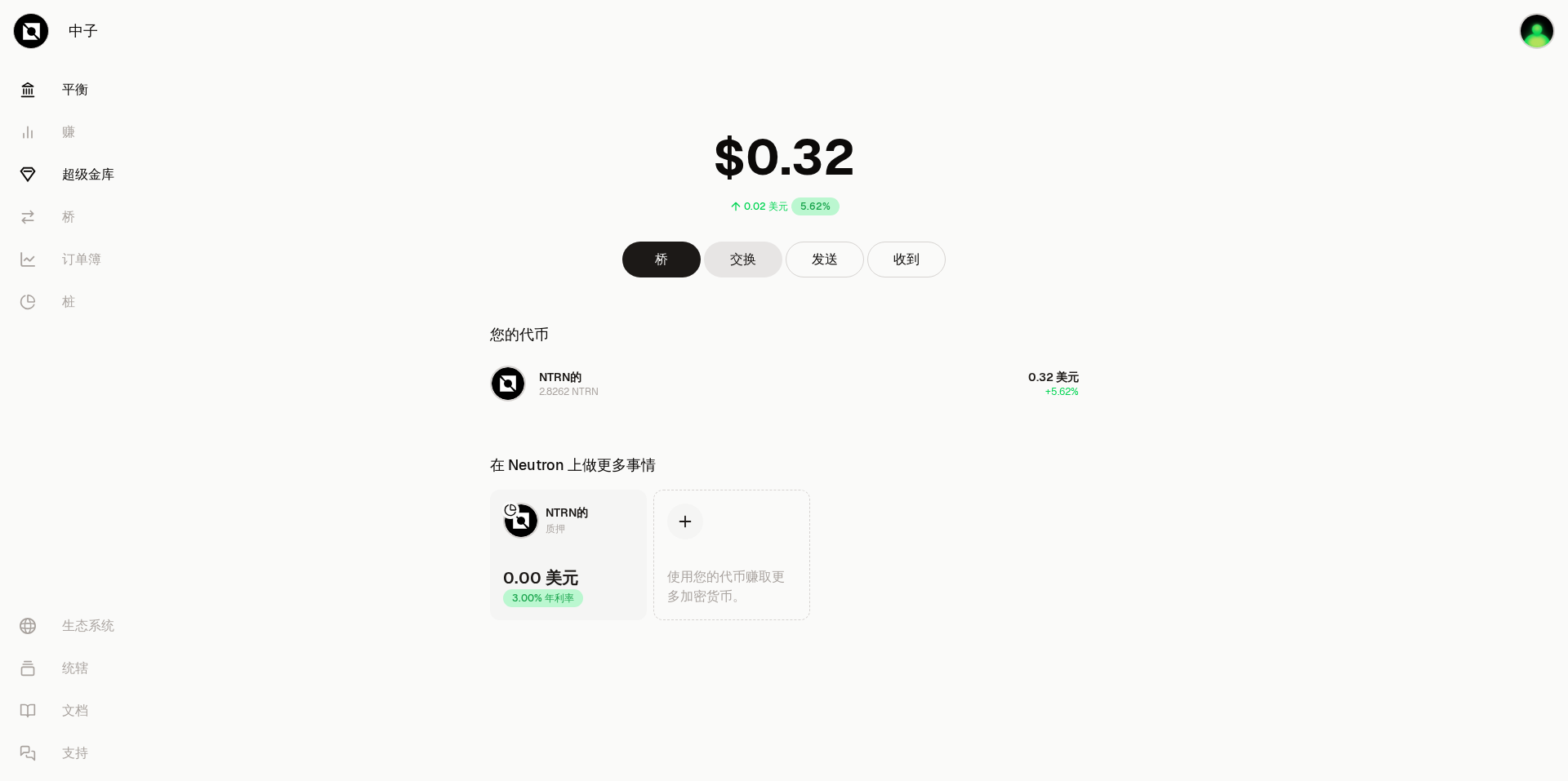
click at [88, 162] on link "超级金库" at bounding box center [91, 175] width 170 height 43
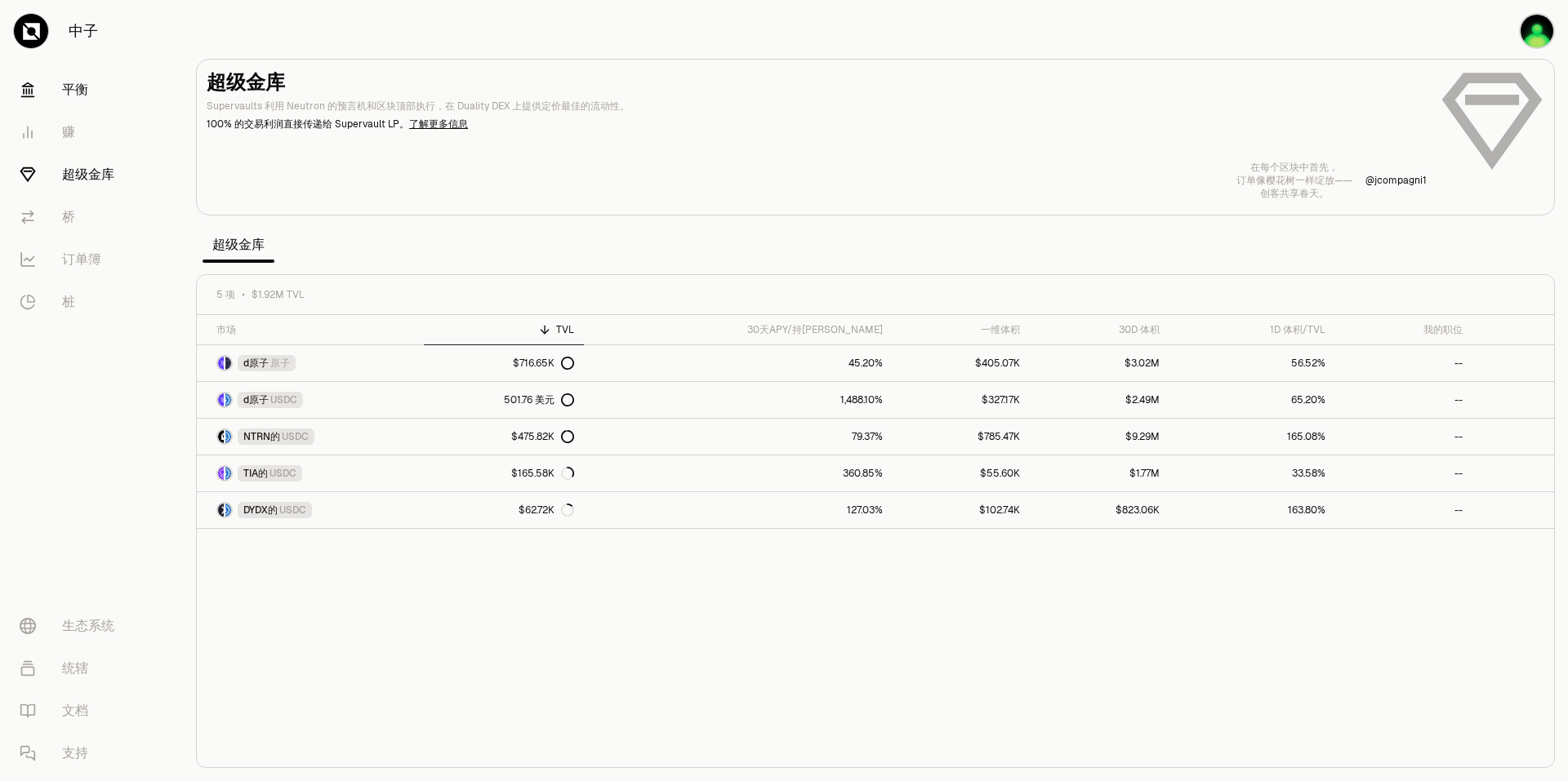
click at [54, 97] on link "平衡" at bounding box center [91, 90] width 170 height 43
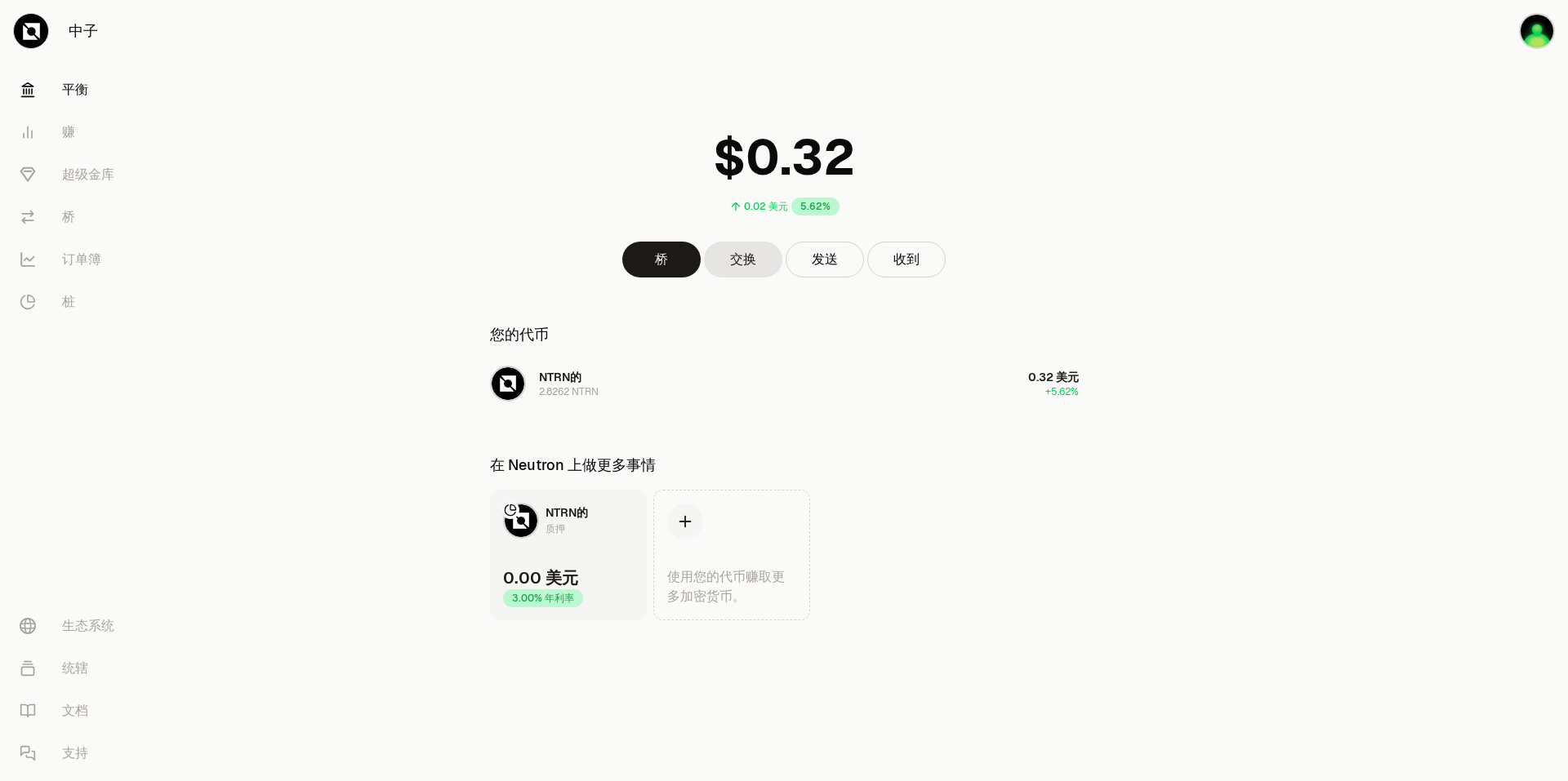
click at [101, 92] on link "平衡" at bounding box center [91, 90] width 170 height 43
click at [838, 256] on button "发送" at bounding box center [825, 259] width 79 height 36
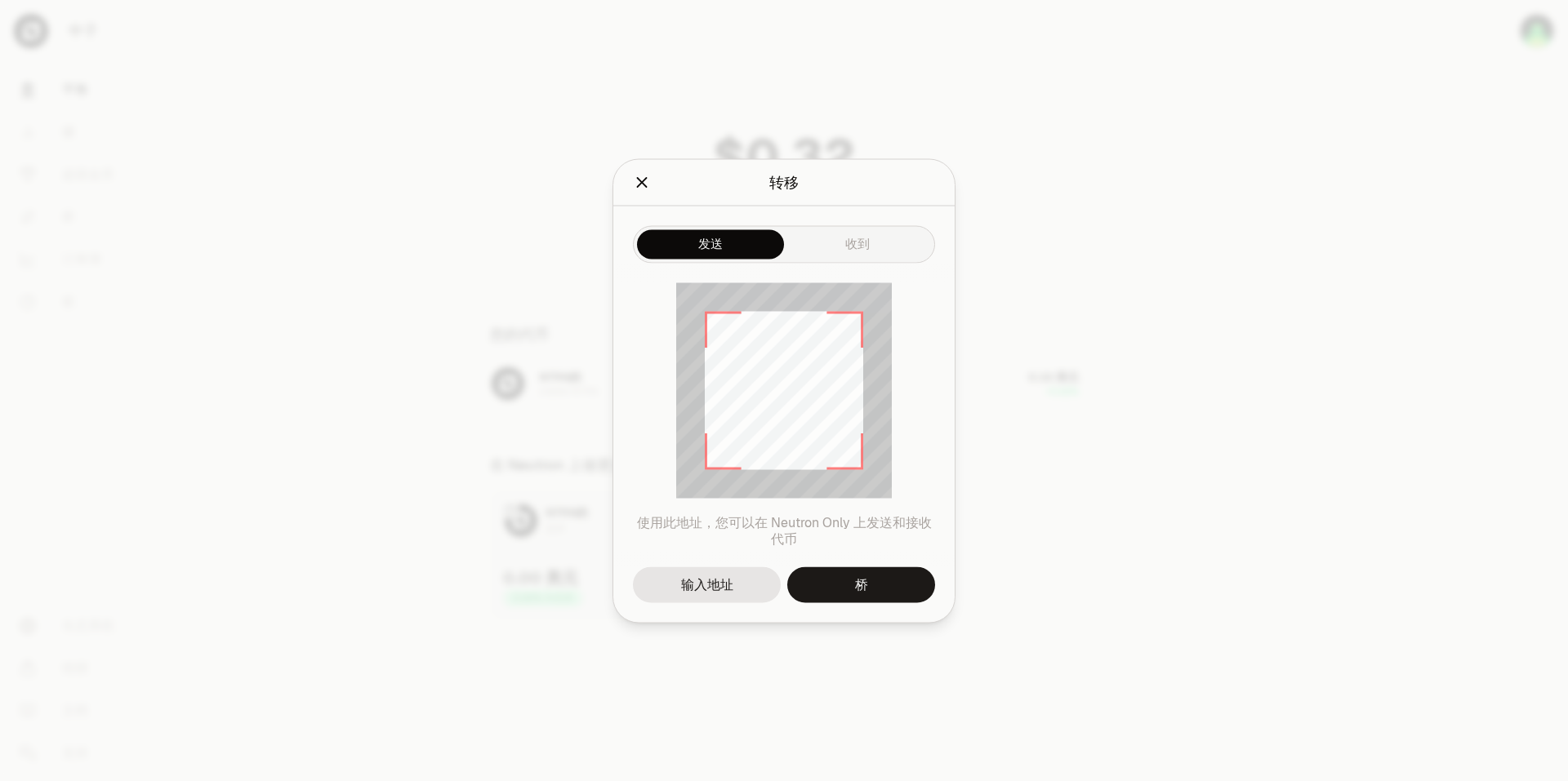
click at [1208, 455] on div at bounding box center [784, 390] width 1568 height 781
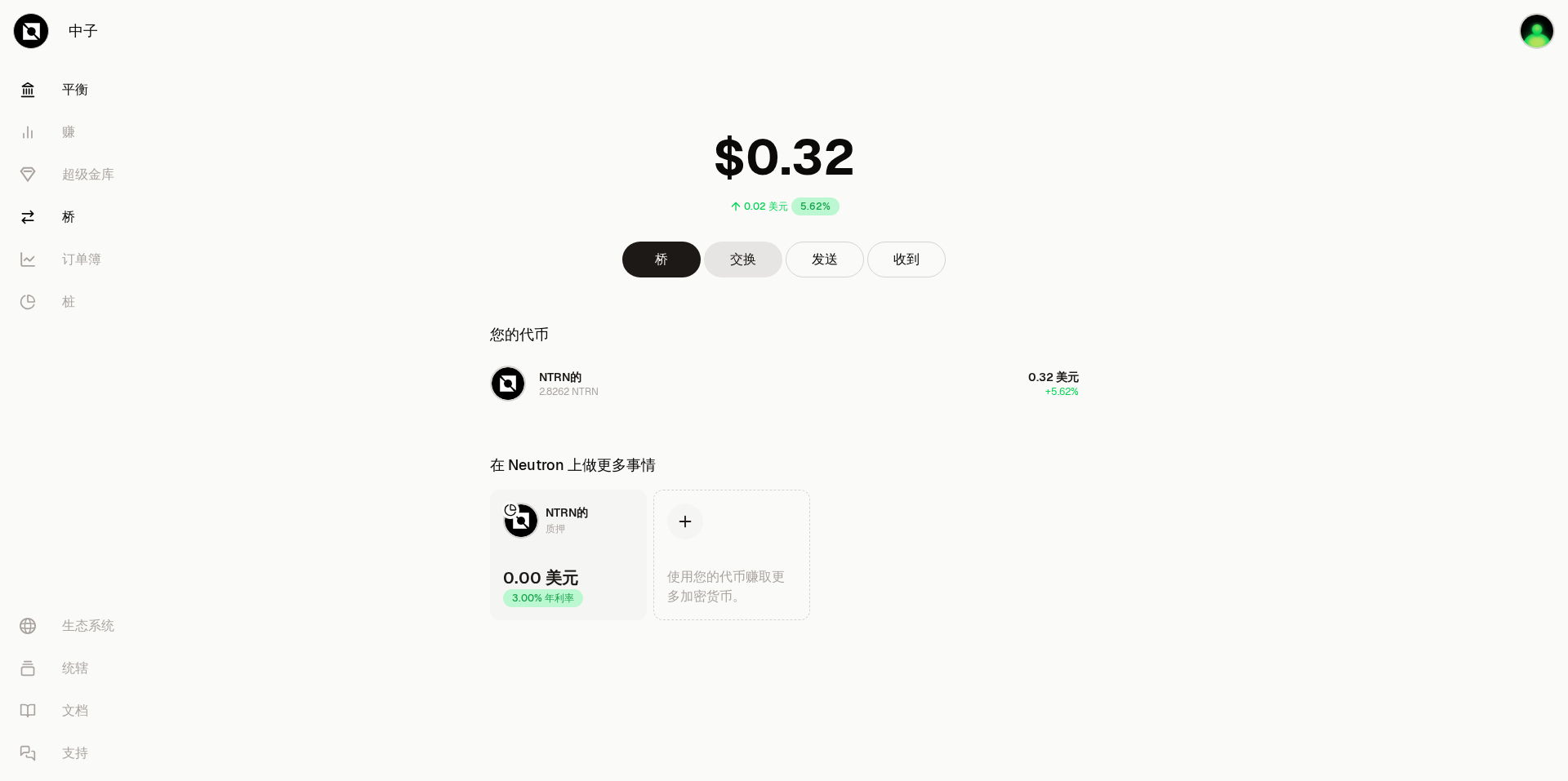
click at [78, 202] on link "桥" at bounding box center [91, 218] width 170 height 43
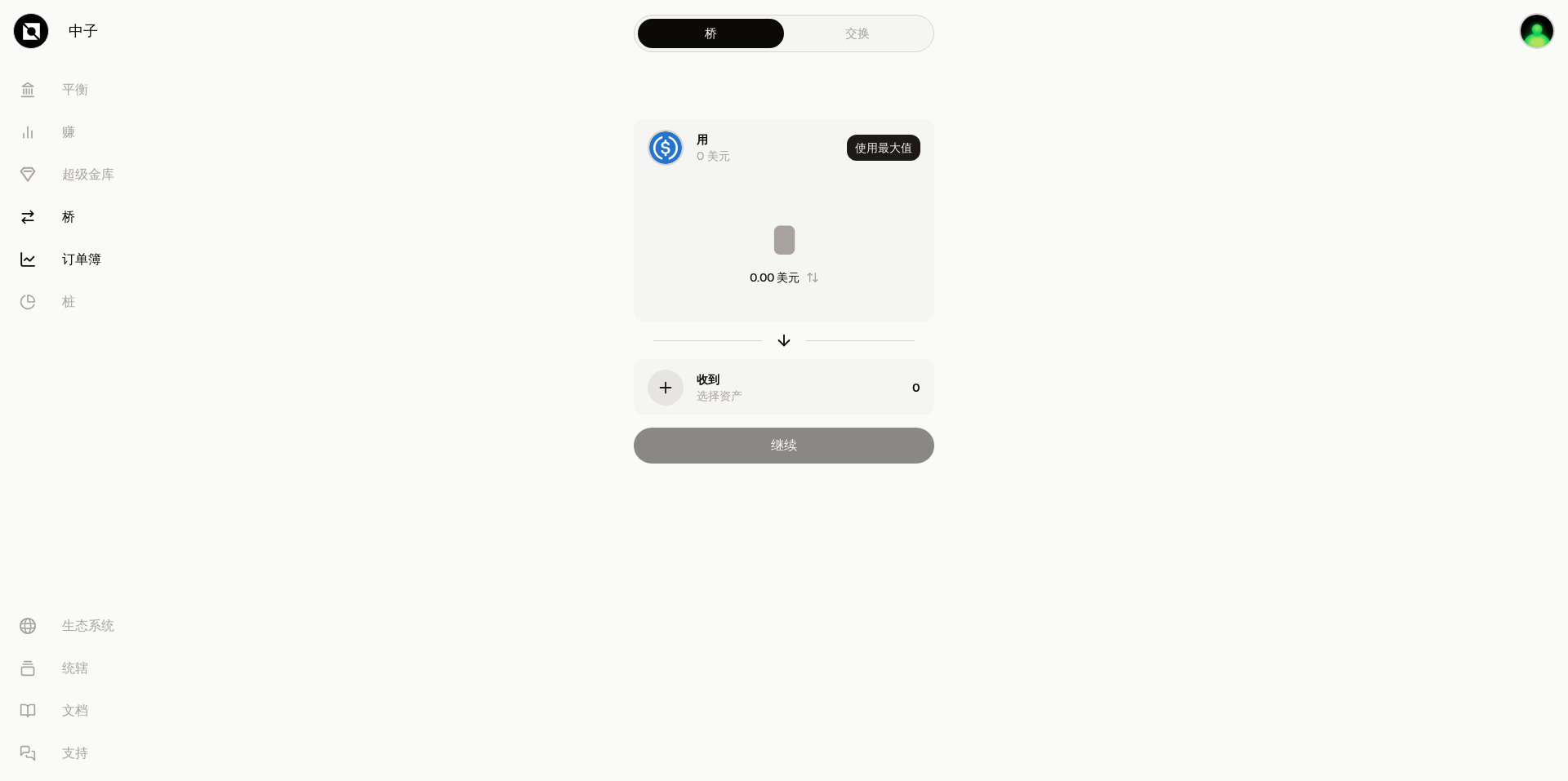
click at [81, 265] on font "订单簿" at bounding box center [82, 259] width 39 height 20
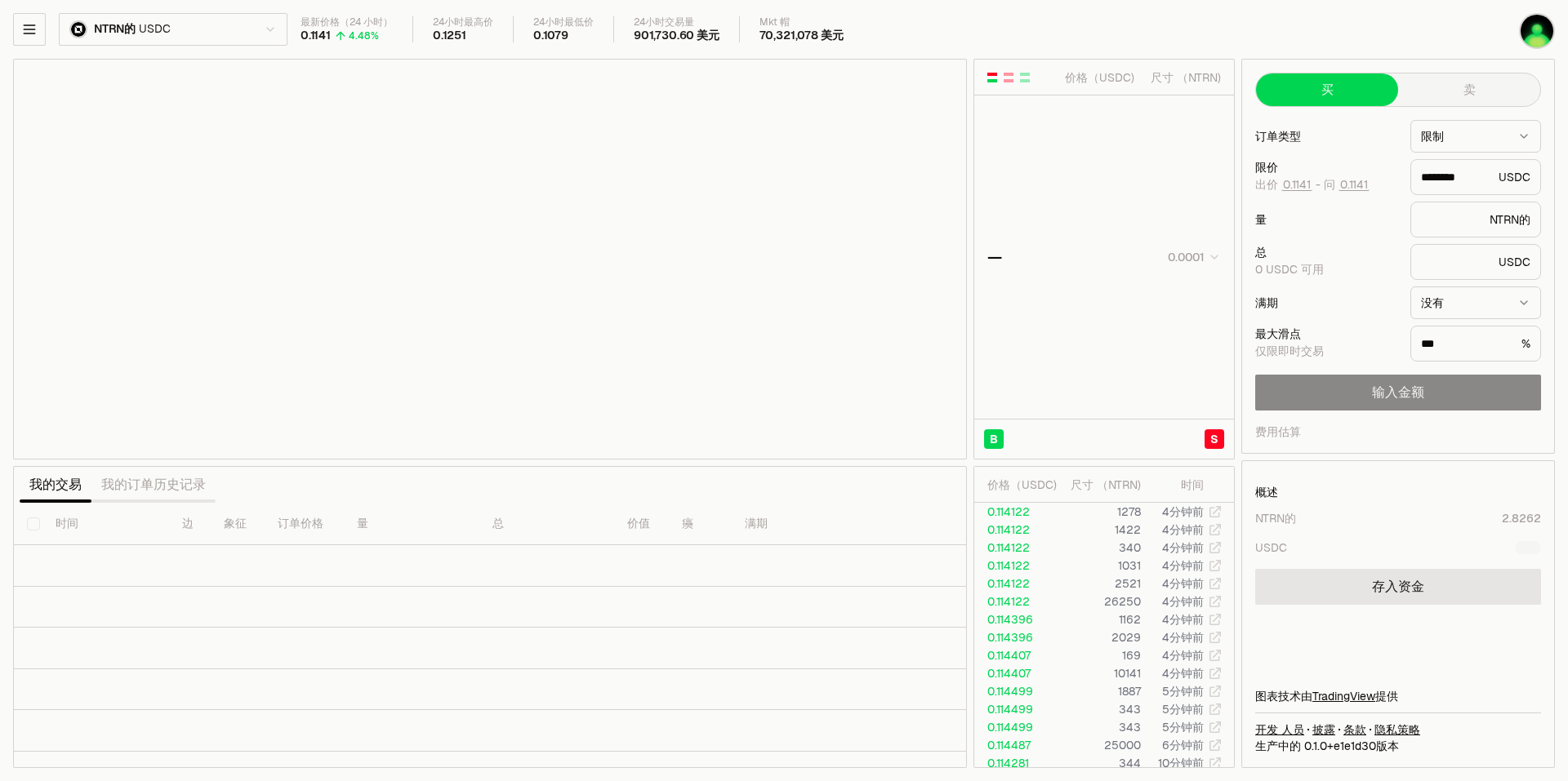
click at [162, 32] on html "中子 [PERSON_NAME] 赚 超级金库 桥 订单簿 桩 生态系统 统辖 文档 支持 NTRN的 USDC 最新价格（24 小时） 0.1141 4.4…" at bounding box center [784, 390] width 1568 height 781
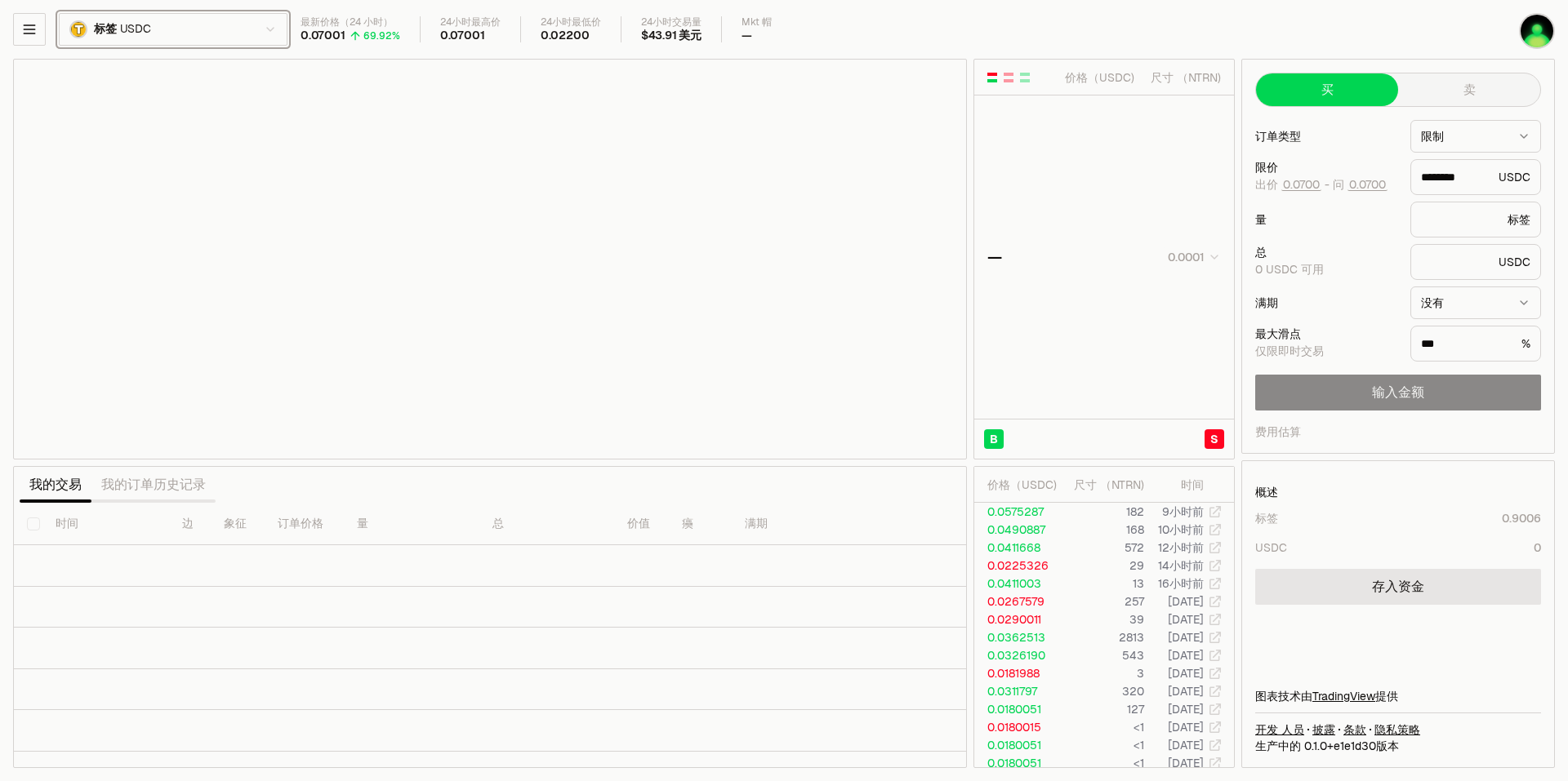
type input "********"
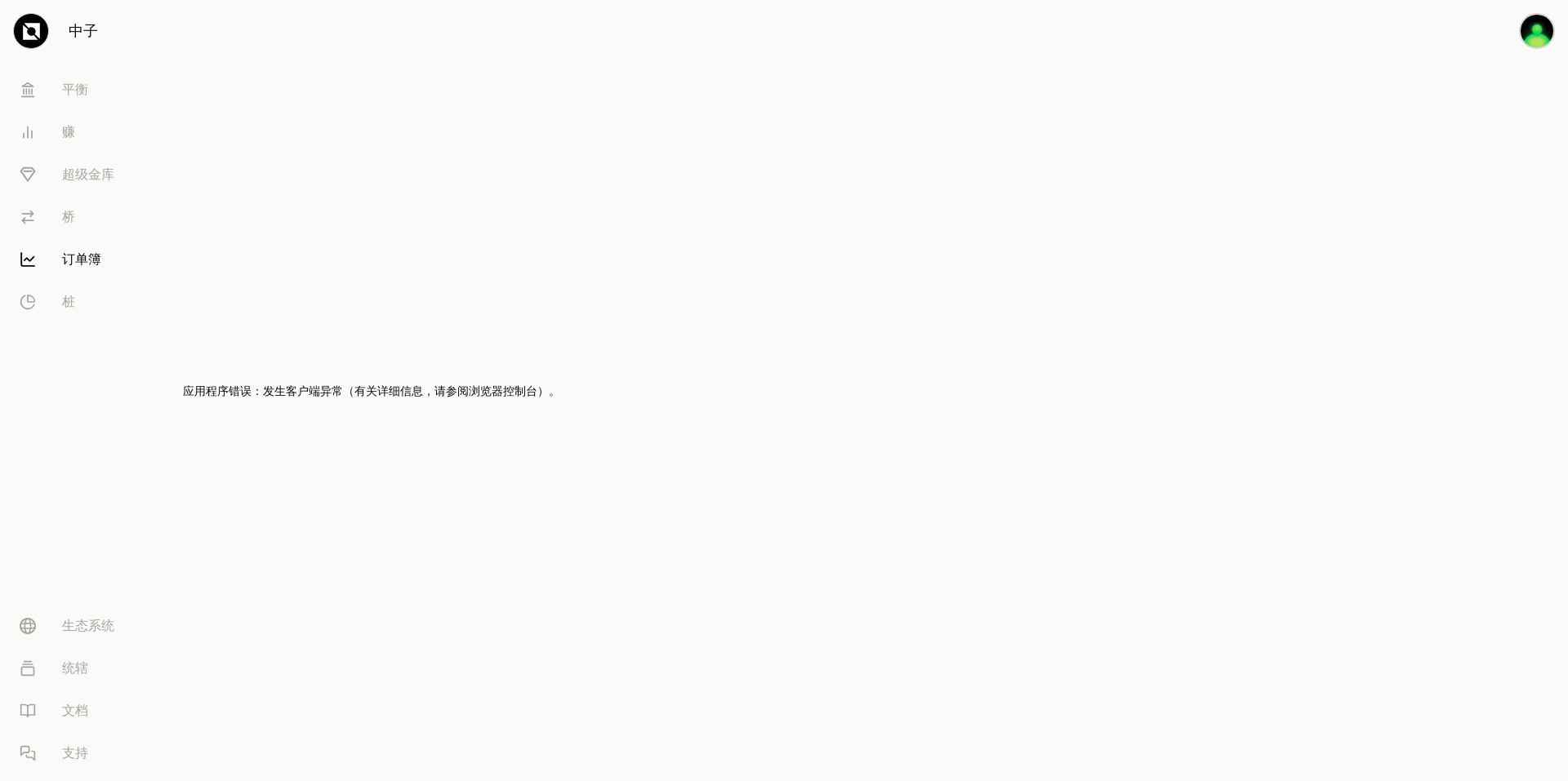
click at [264, 399] on h2 "应用程序错误：发生客户端异常（有关详细信息，请参阅浏览器控制台）。" at bounding box center [372, 391] width 377 height 23
drag, startPoint x: 183, startPoint y: 399, endPoint x: 610, endPoint y: 402, distance: 427.0
click at [610, 402] on main "应用程序错误：发生客户端异常（有关详细信息，请参阅浏览器控制台）。" at bounding box center [875, 390] width 1385 height 781
drag, startPoint x: 610, startPoint y: 402, endPoint x: 483, endPoint y: 340, distance: 141.3
click at [483, 340] on div "应用程序错误：发生客户端异常（有关详细信息，请参阅浏览器控制台）。" at bounding box center [372, 390] width 377 height 781
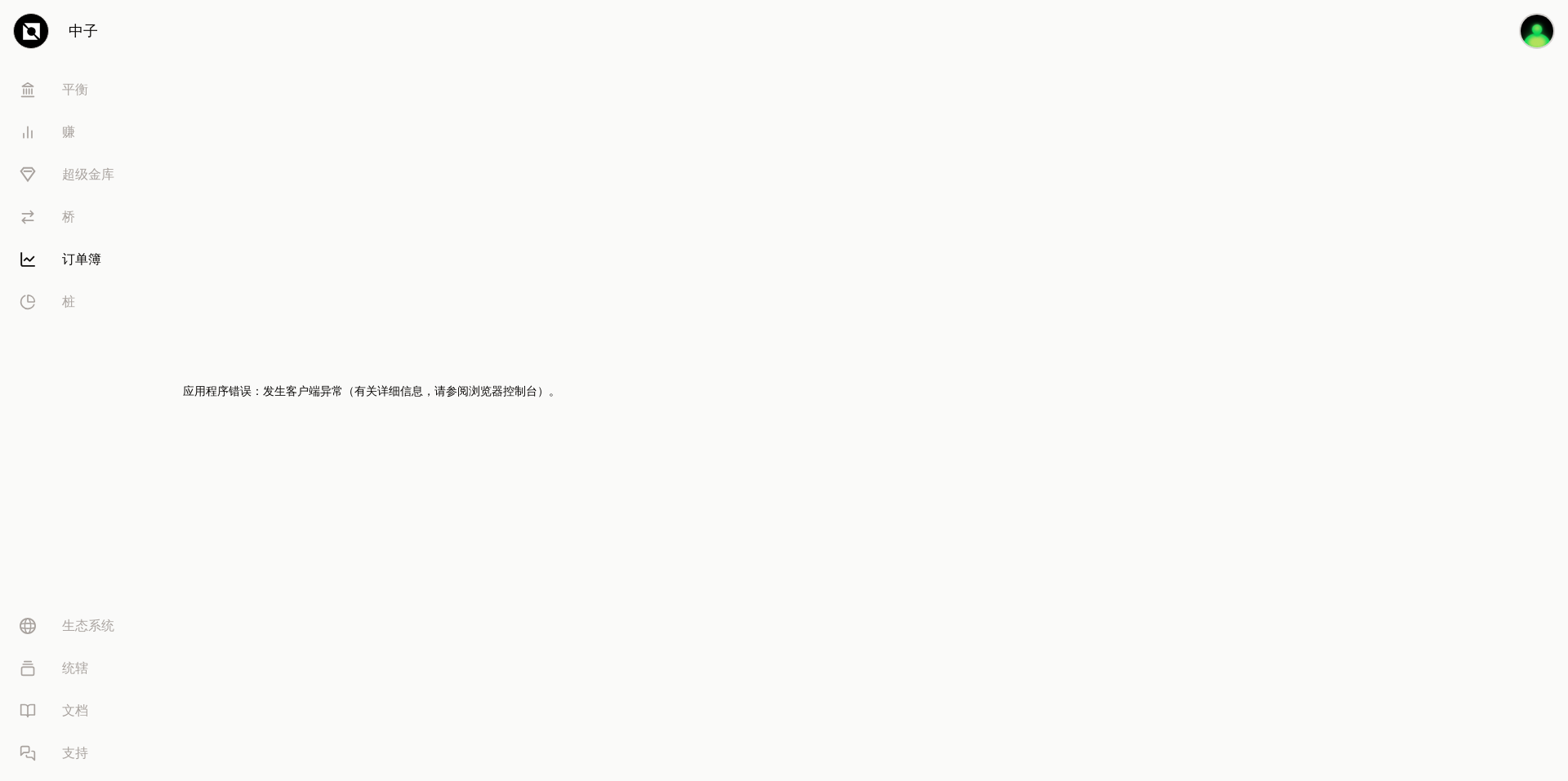
drag, startPoint x: 1163, startPoint y: 212, endPoint x: 399, endPoint y: 402, distance: 787.3
click at [399, 402] on h2 "应用程序错误：发生客户端异常（有关详细信息，请参阅浏览器控制台）。" at bounding box center [372, 391] width 377 height 23
click at [345, 399] on h2 "应用程序错误：发生客户端异常（有关详细信息，请参阅浏览器控制台）。" at bounding box center [372, 391] width 377 height 23
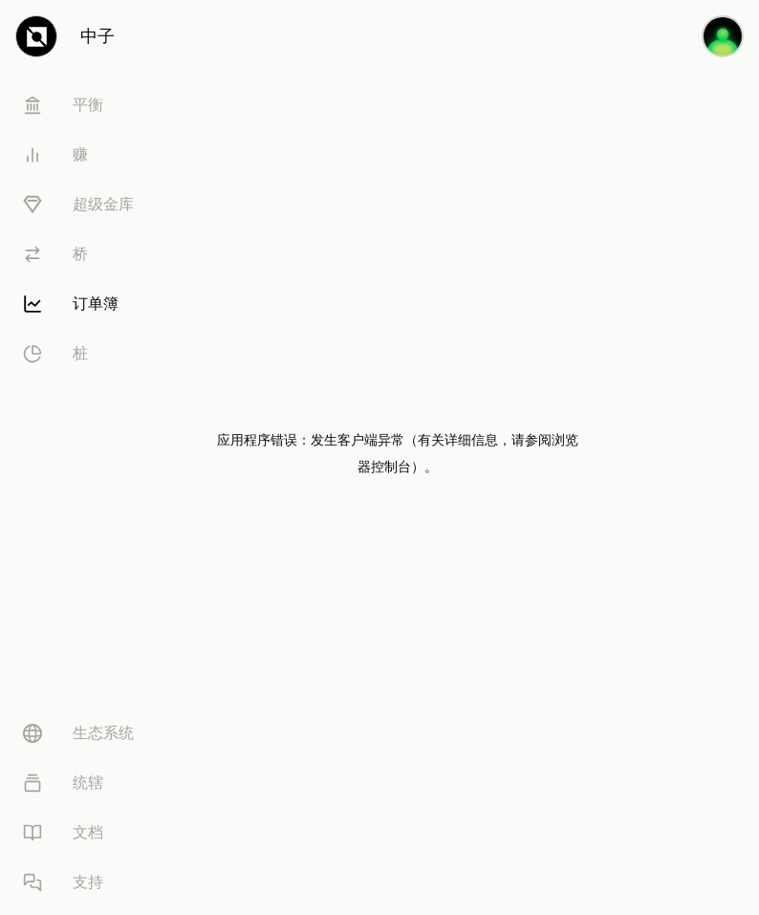
click at [392, 377] on div "应用程序错误：发生客户端异常（有关详细信息，请参阅浏览器控制台）。" at bounding box center [397, 457] width 367 height 915
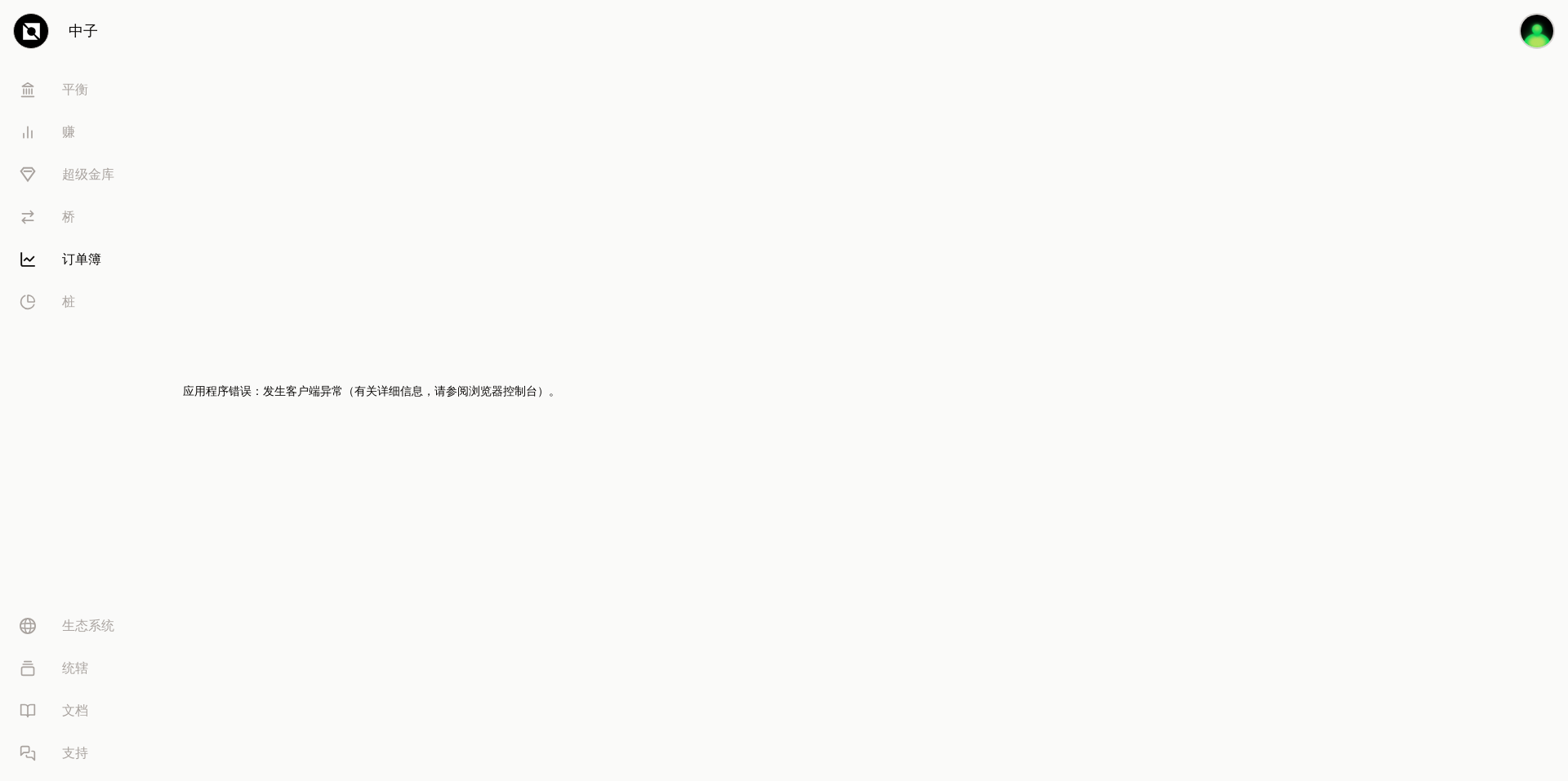
click at [65, 257] on font "订单簿" at bounding box center [82, 259] width 39 height 20
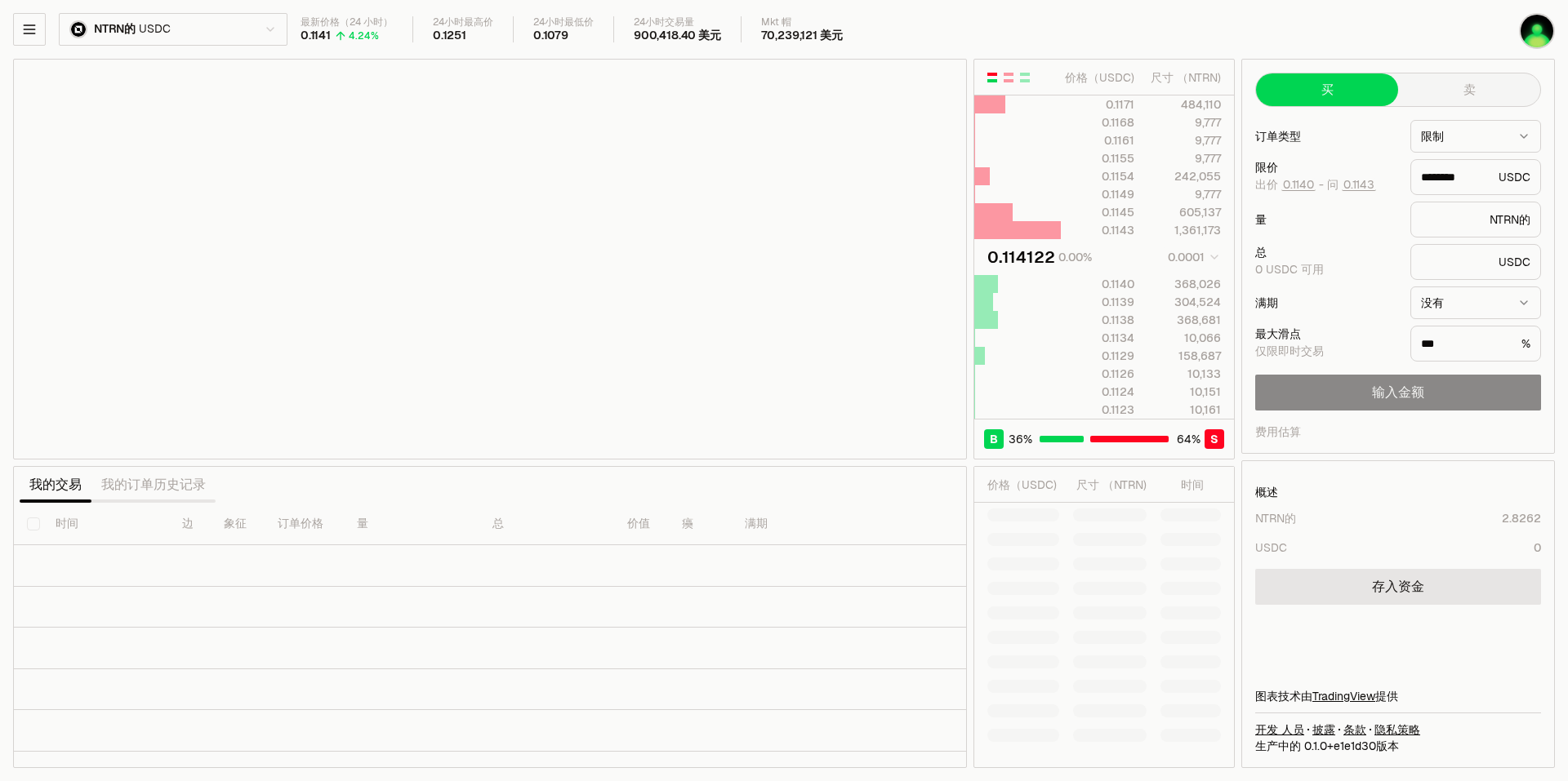
click at [196, 43] on html "中子 [PERSON_NAME] 赚 超级金库 桥 订单簿 桩 生态系统 统辖 文档 支持 NTRN的 USDC 最新价格（24 小时） 0.1141 4.2…" at bounding box center [784, 390] width 1568 height 781
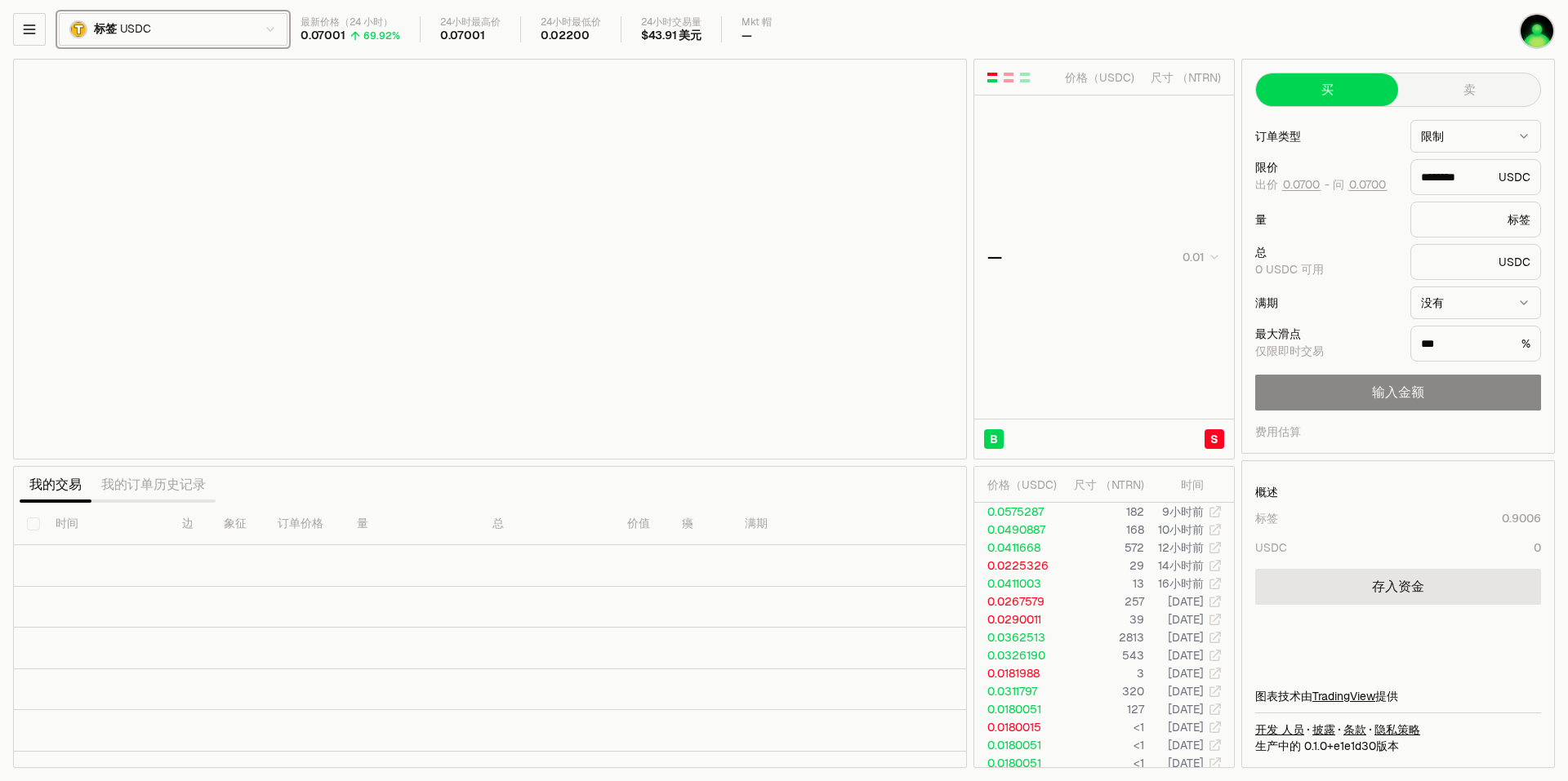
type input "********"
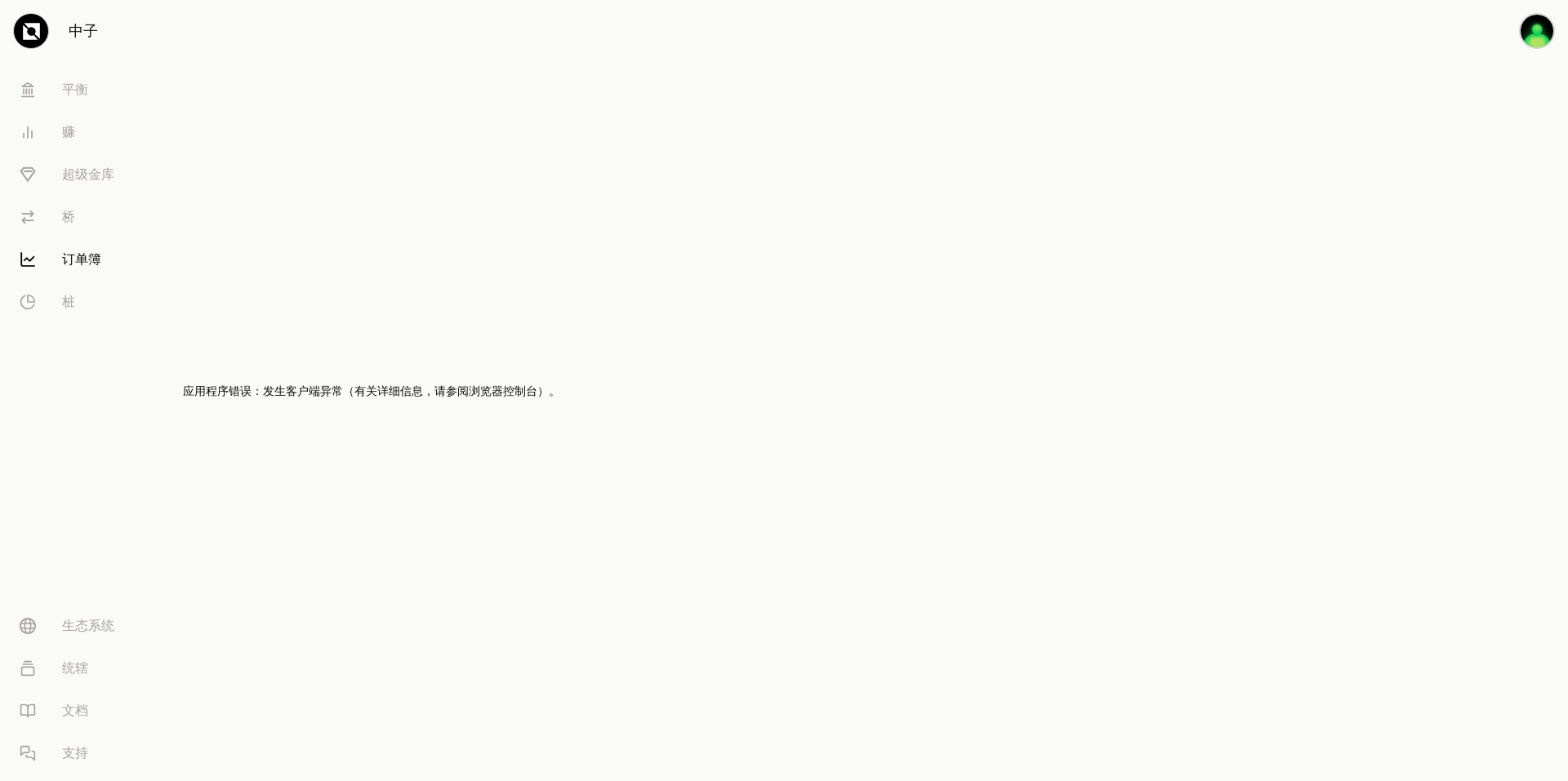
click at [207, 399] on h2 "应用程序错误：发生客户端异常（有关详细信息，请参阅浏览器控制台）。" at bounding box center [372, 391] width 377 height 23
click at [102, 631] on font "生态系统" at bounding box center [88, 626] width 52 height 20
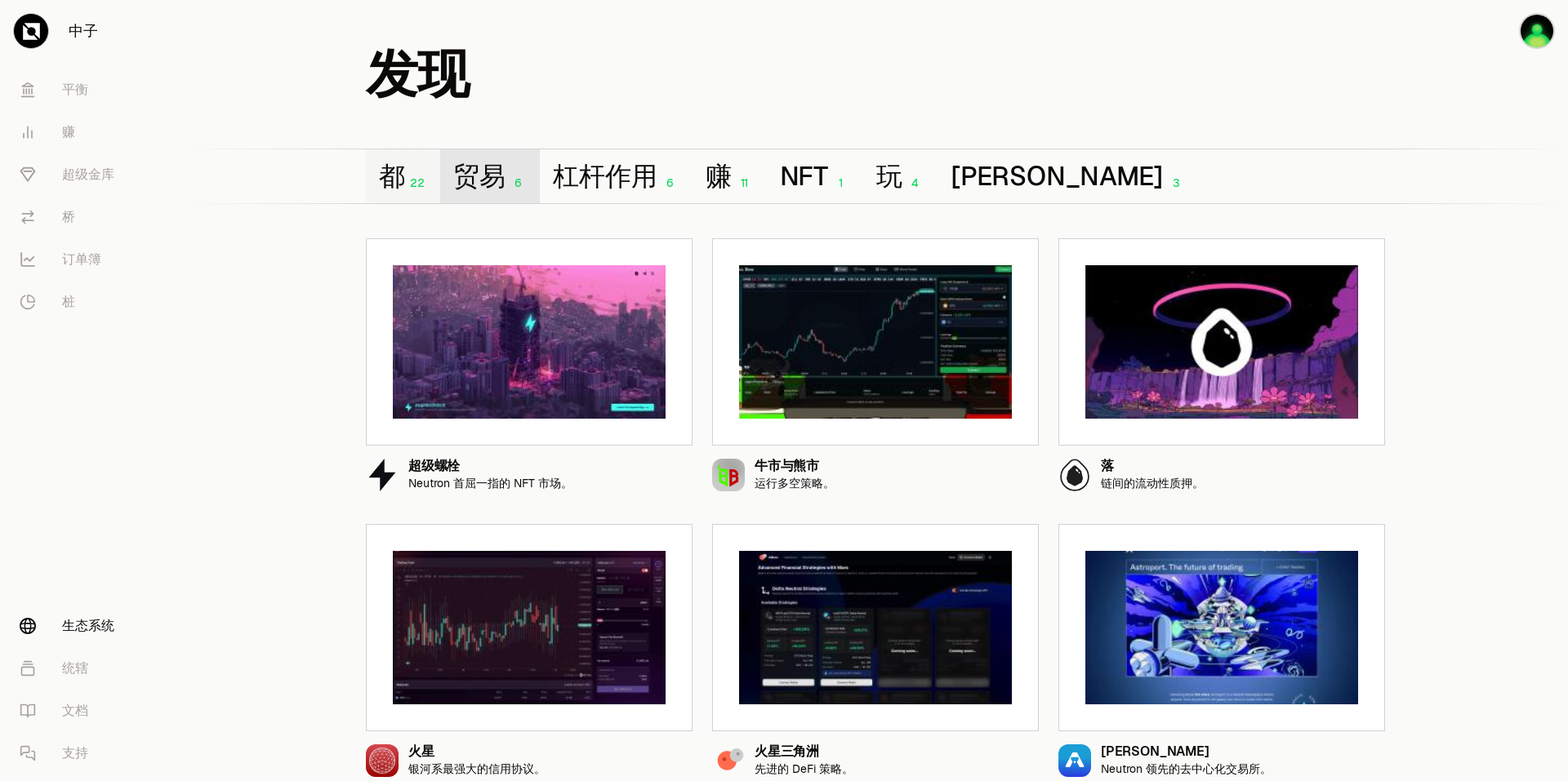
click at [499, 184] on font "贸易" at bounding box center [479, 176] width 52 height 28
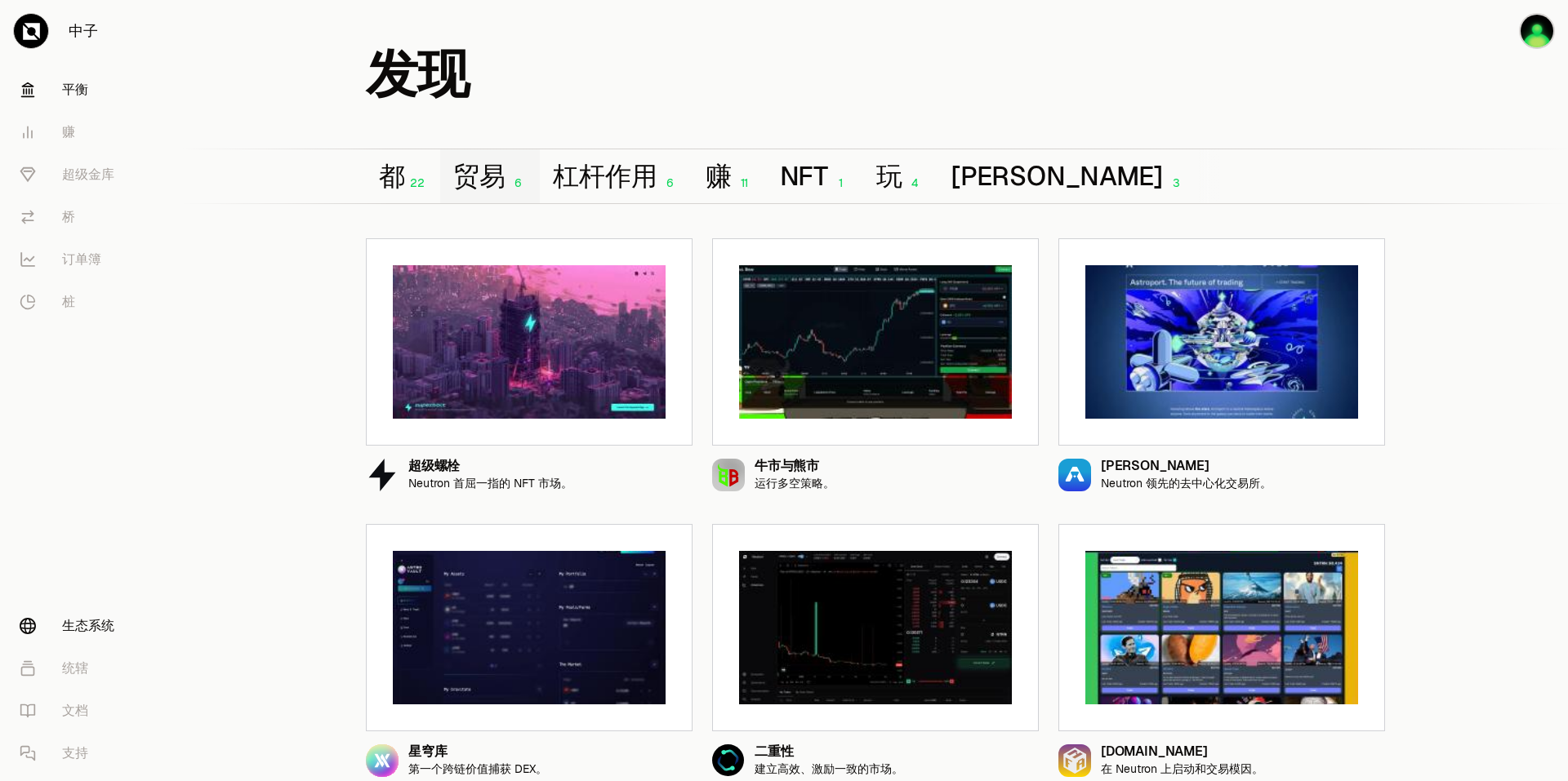
click at [73, 89] on font "平衡" at bounding box center [75, 90] width 26 height 20
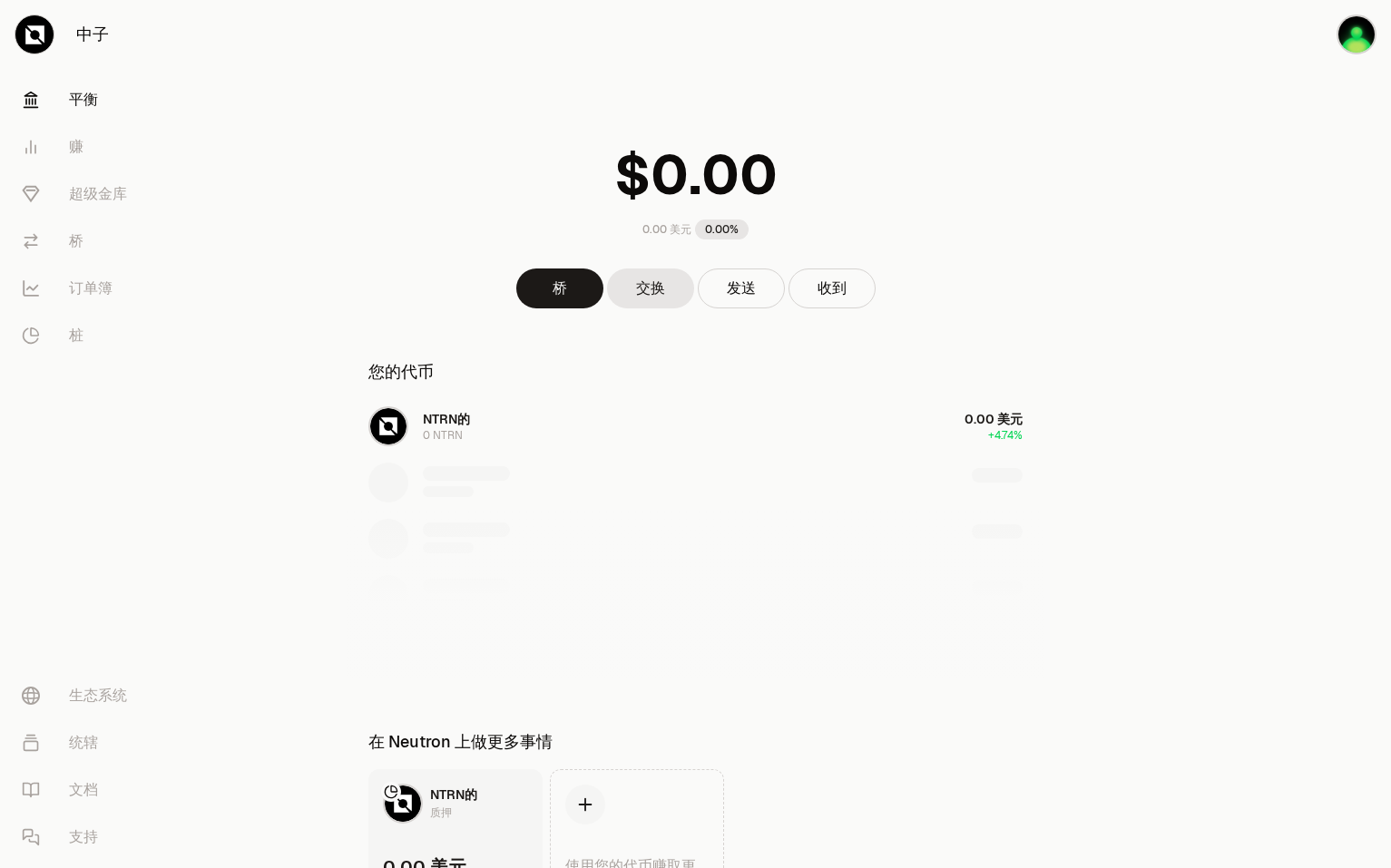
click at [954, 295] on div "桥 交换 发送 收到" at bounding box center [696, 288] width 698 height 40
